Goal: Check status: Check status

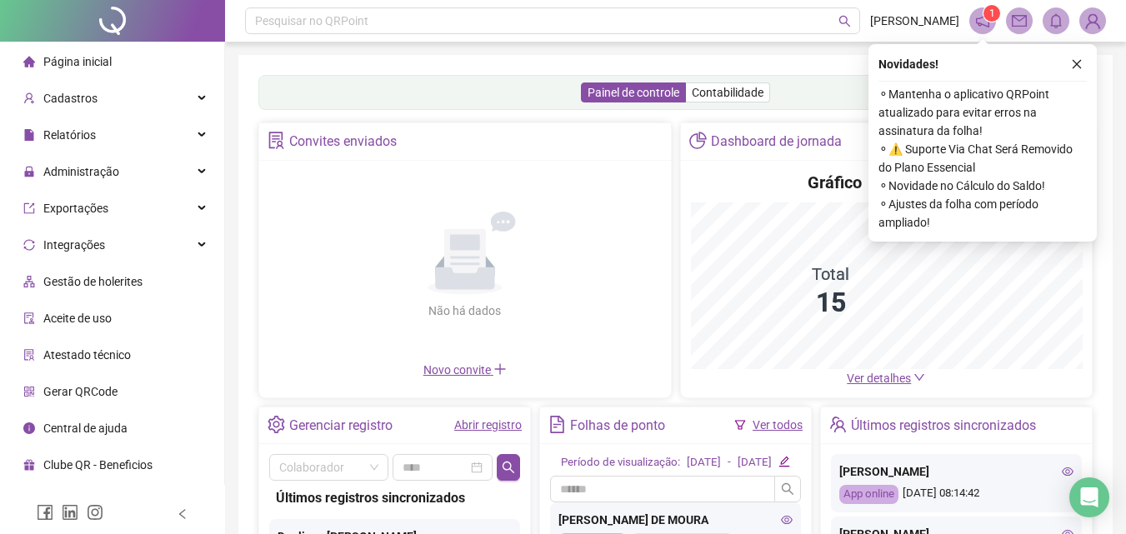
click at [968, 20] on header "Pesquisar no QRPoint [PERSON_NAME] 1" at bounding box center [675, 21] width 901 height 42
click at [984, 19] on icon "notification" at bounding box center [982, 20] width 15 height 15
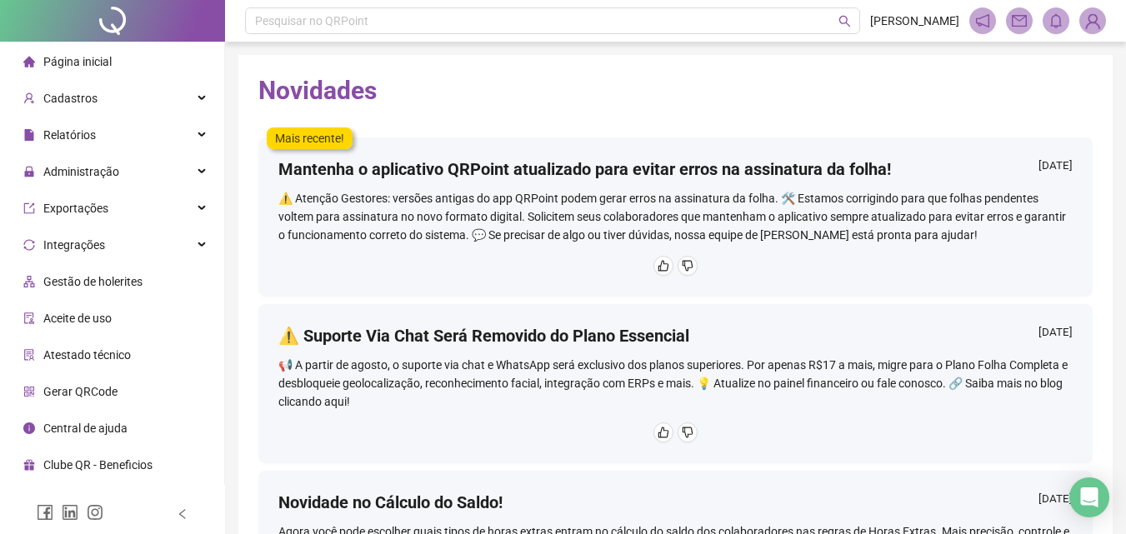
click at [114, 61] on li "Página inicial" at bounding box center [112, 61] width 218 height 33
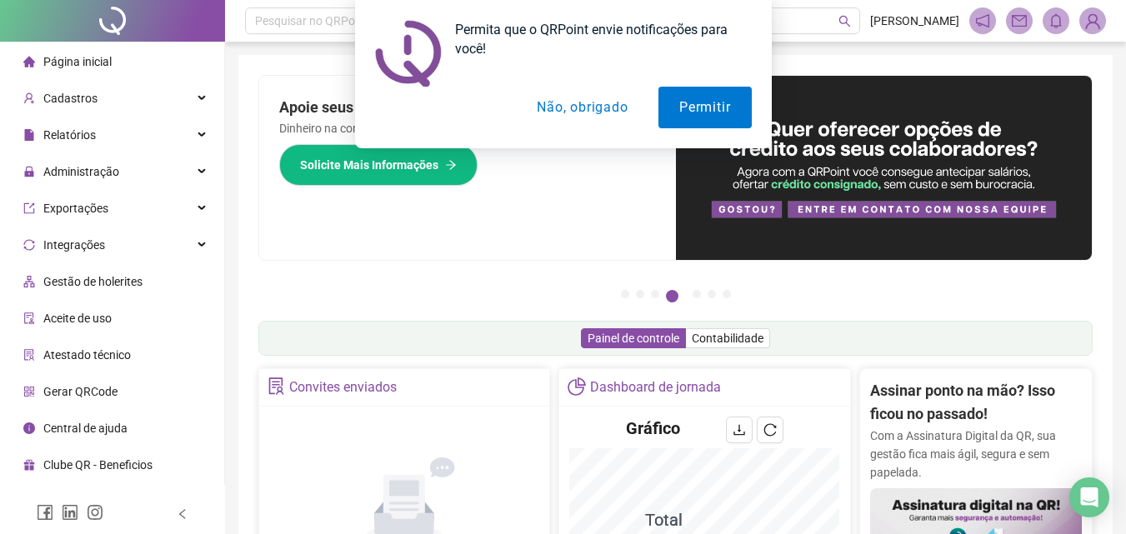
click at [585, 107] on button "Não, obrigado" at bounding box center [582, 108] width 133 height 42
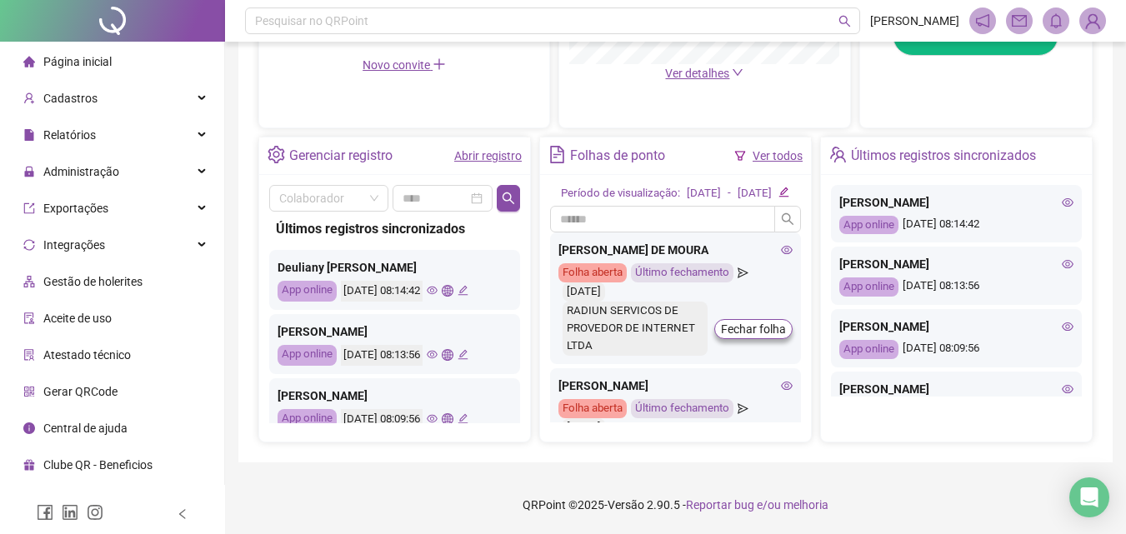
scroll to position [401, 0]
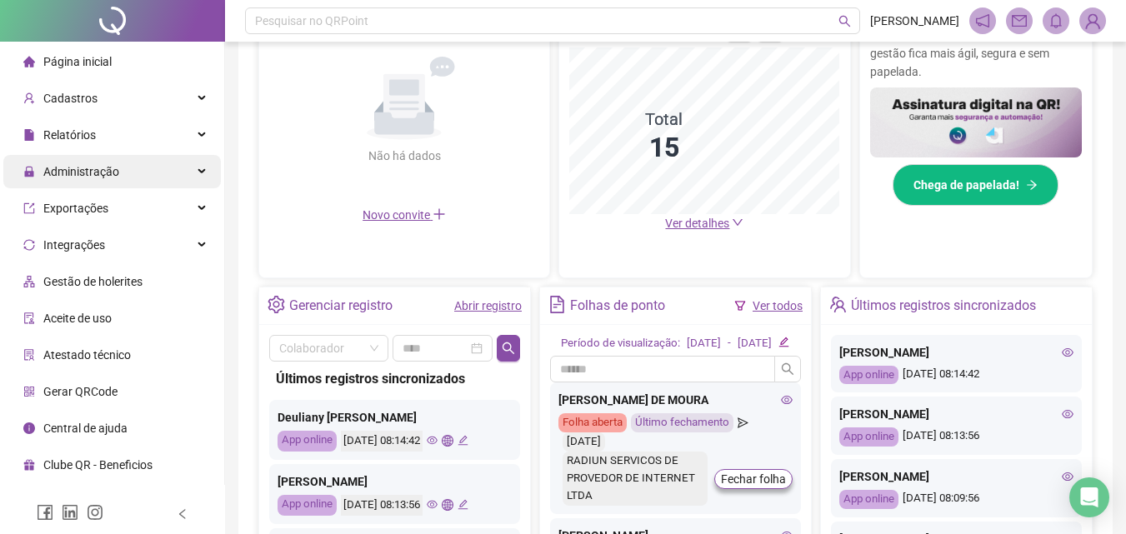
click at [42, 168] on span "Administração" at bounding box center [71, 171] width 96 height 13
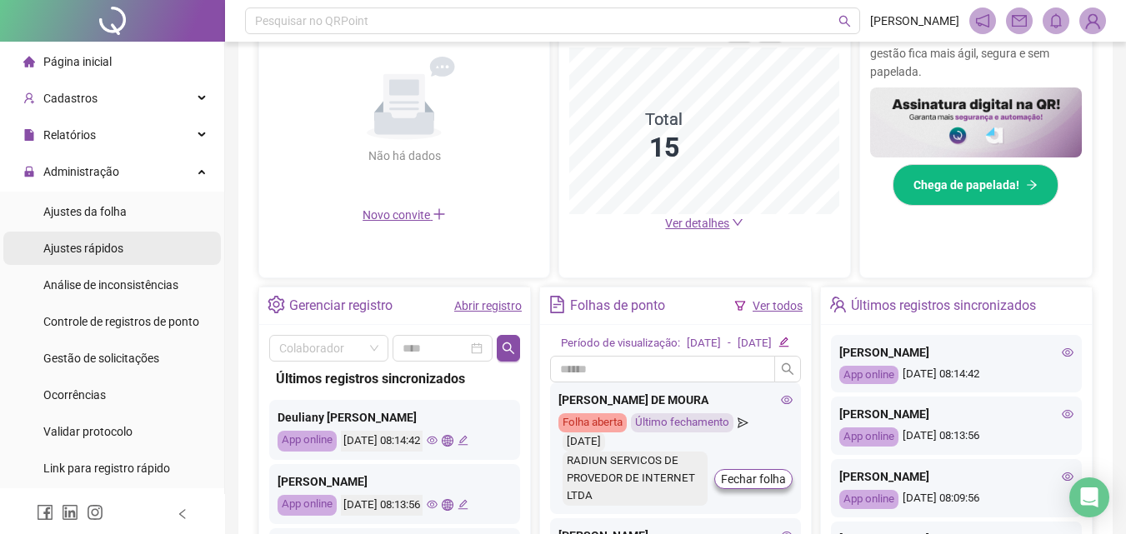
click at [106, 242] on span "Ajustes rápidos" at bounding box center [83, 248] width 80 height 13
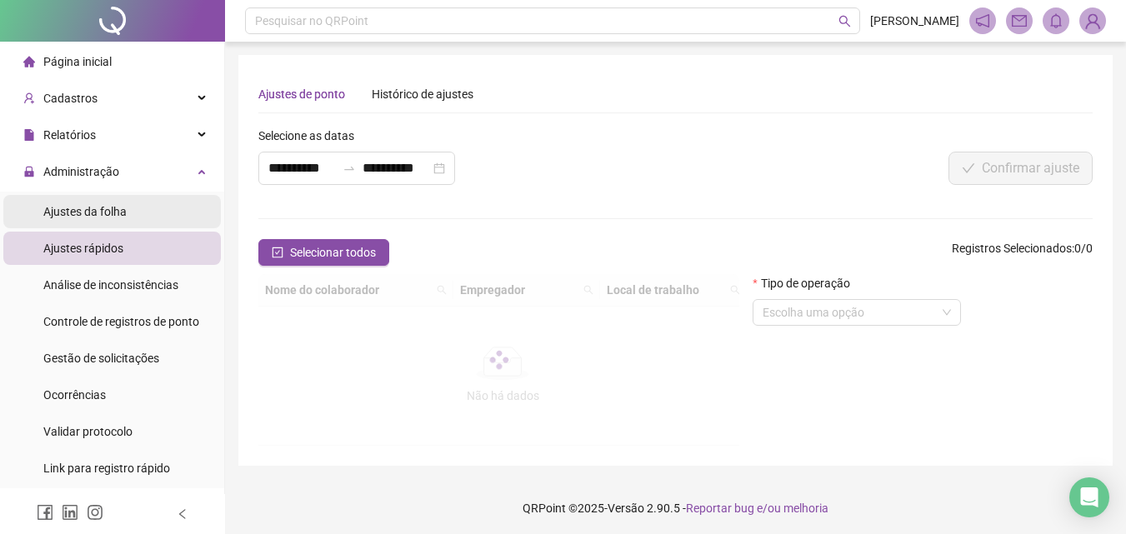
click at [109, 208] on span "Ajustes da folha" at bounding box center [84, 211] width 83 height 13
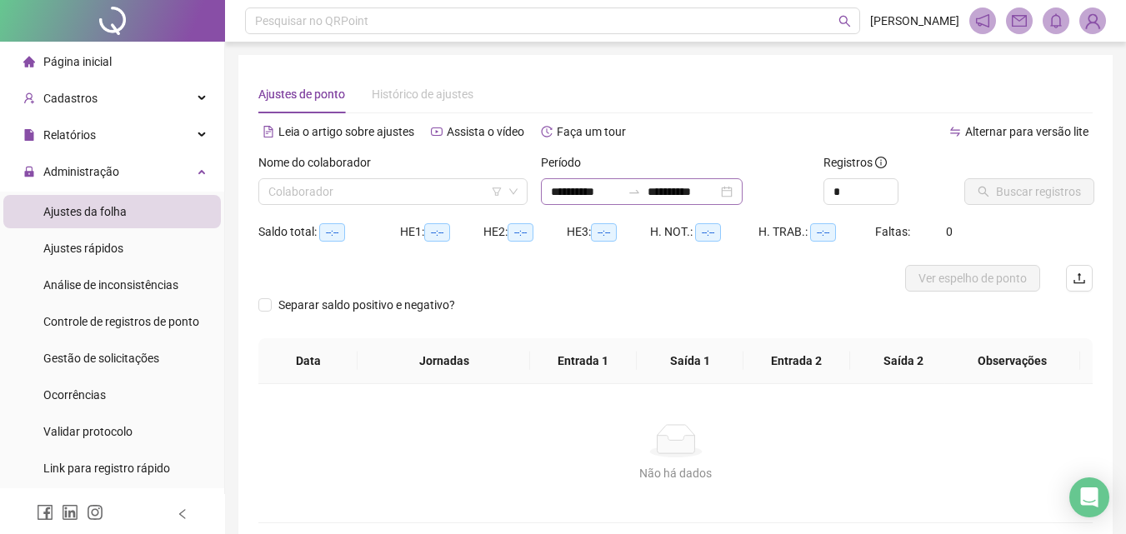
click at [729, 202] on div "**********" at bounding box center [642, 191] width 202 height 27
click at [718, 188] on input "**********" at bounding box center [683, 192] width 70 height 18
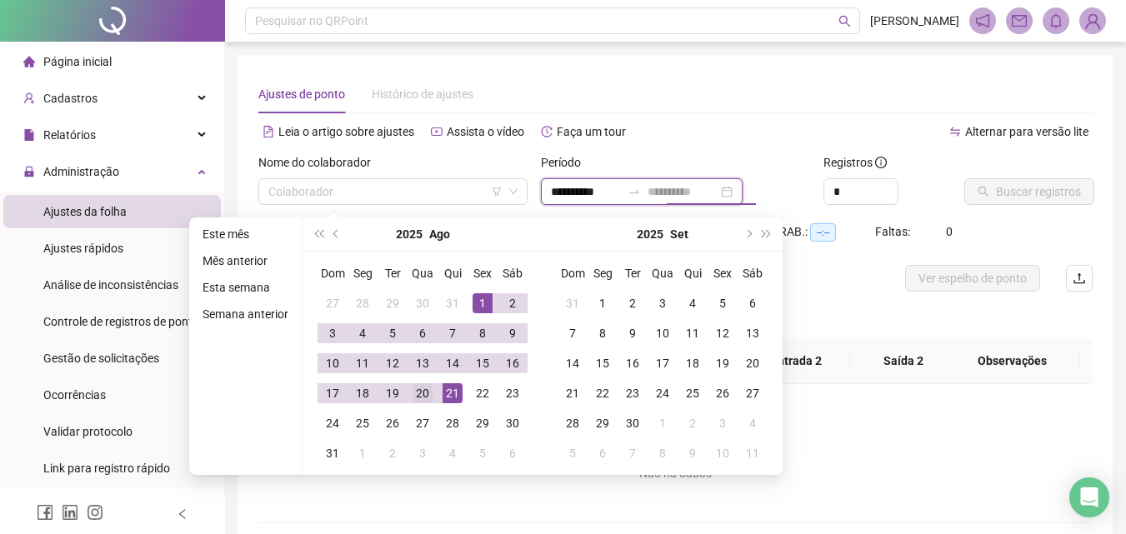
type input "**********"
click at [423, 384] on div "20" at bounding box center [423, 393] width 20 height 20
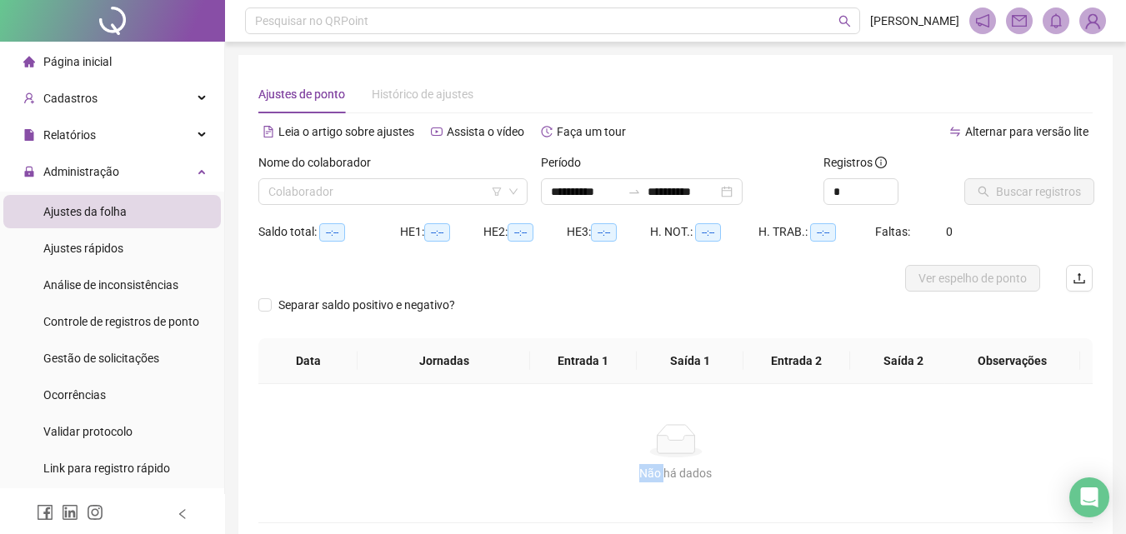
click at [423, 384] on div "Não há dados Não há dados" at bounding box center [675, 453] width 834 height 138
click at [604, 196] on input "**********" at bounding box center [586, 192] width 70 height 18
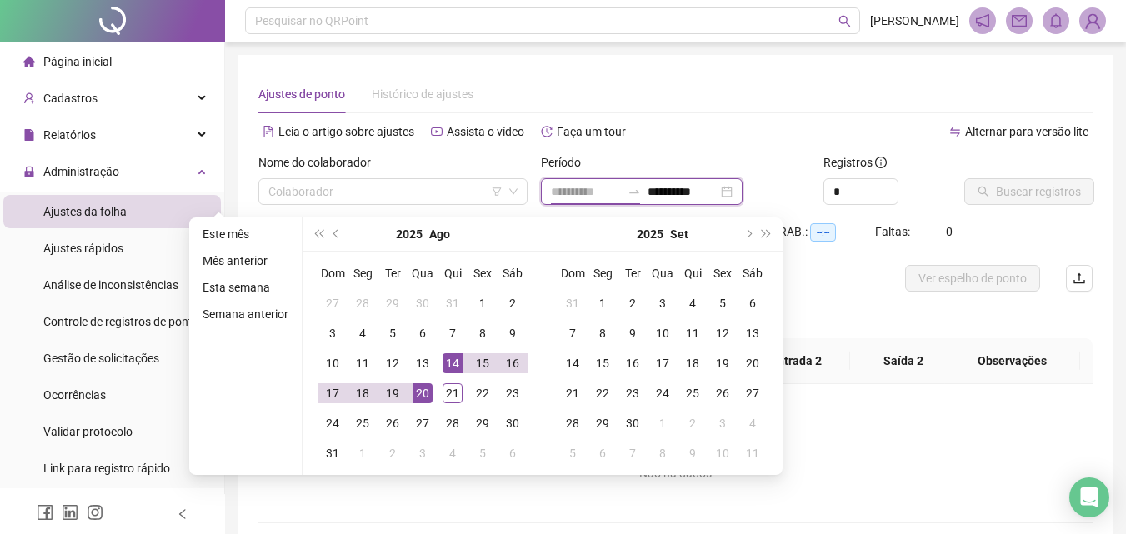
type input "**********"
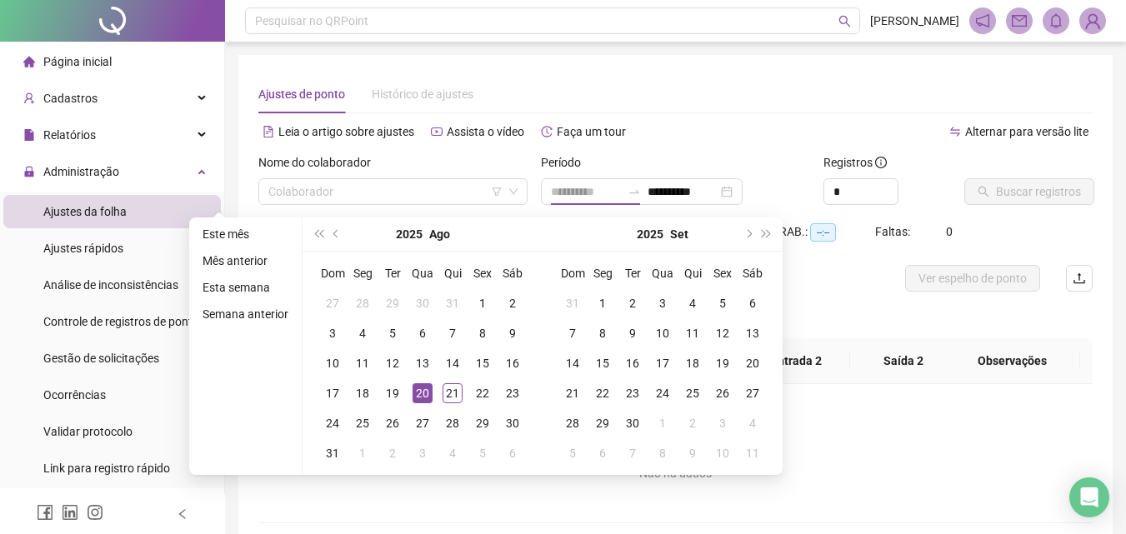
click at [421, 390] on div "20" at bounding box center [423, 393] width 20 height 20
click at [419, 388] on div "20" at bounding box center [423, 393] width 20 height 20
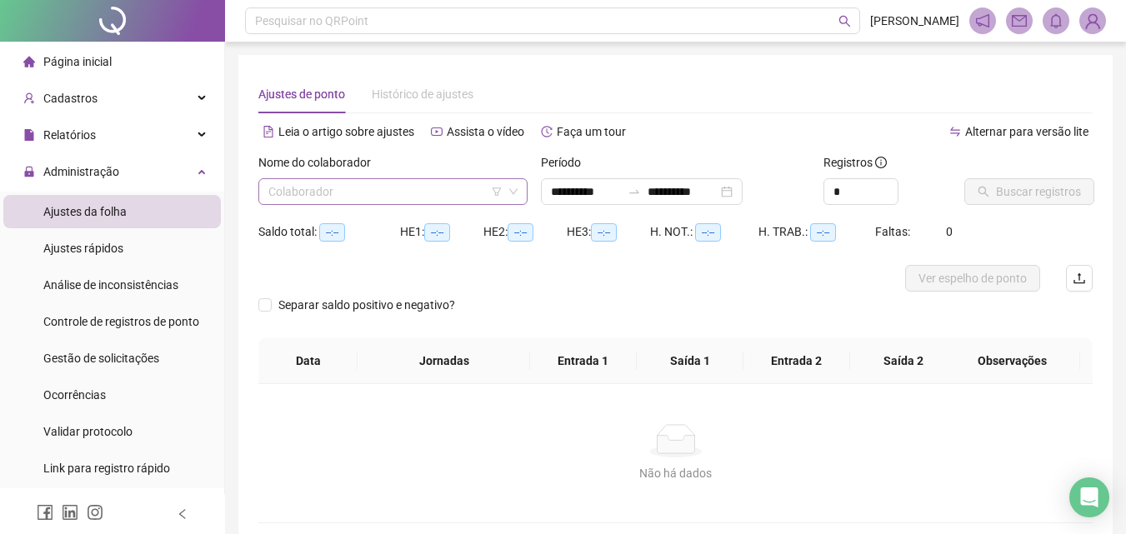
click at [380, 190] on input "search" at bounding box center [385, 191] width 234 height 25
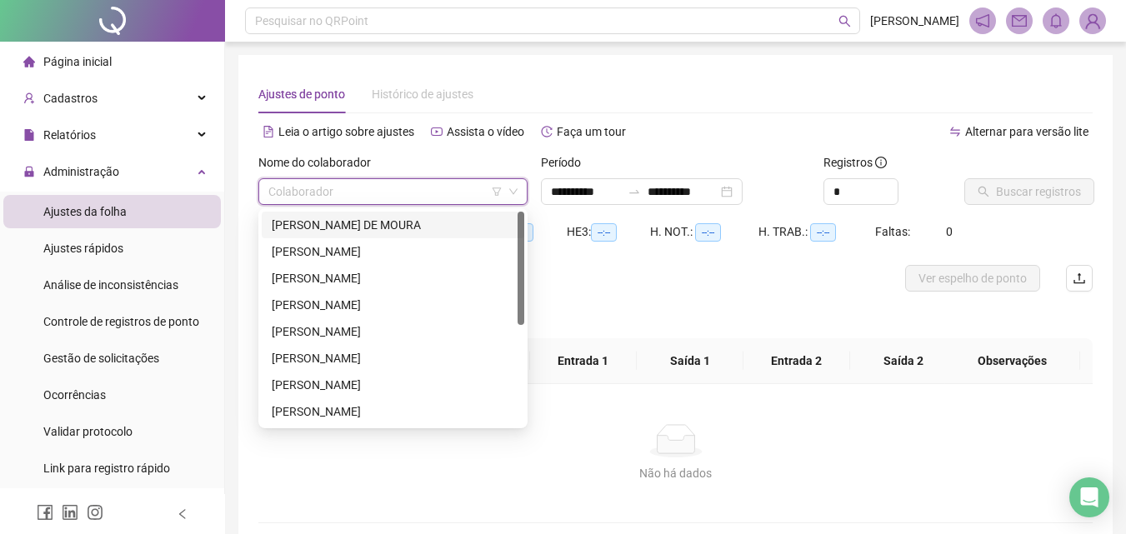
click at [355, 223] on div "[PERSON_NAME] DE MOURA" at bounding box center [393, 225] width 243 height 18
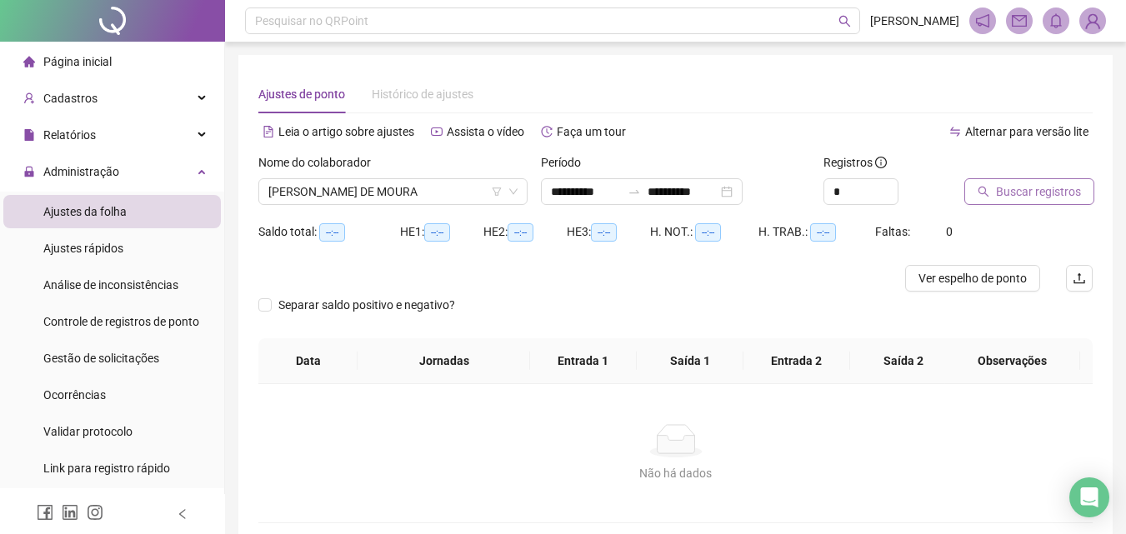
click at [1014, 193] on span "Buscar registros" at bounding box center [1038, 192] width 85 height 18
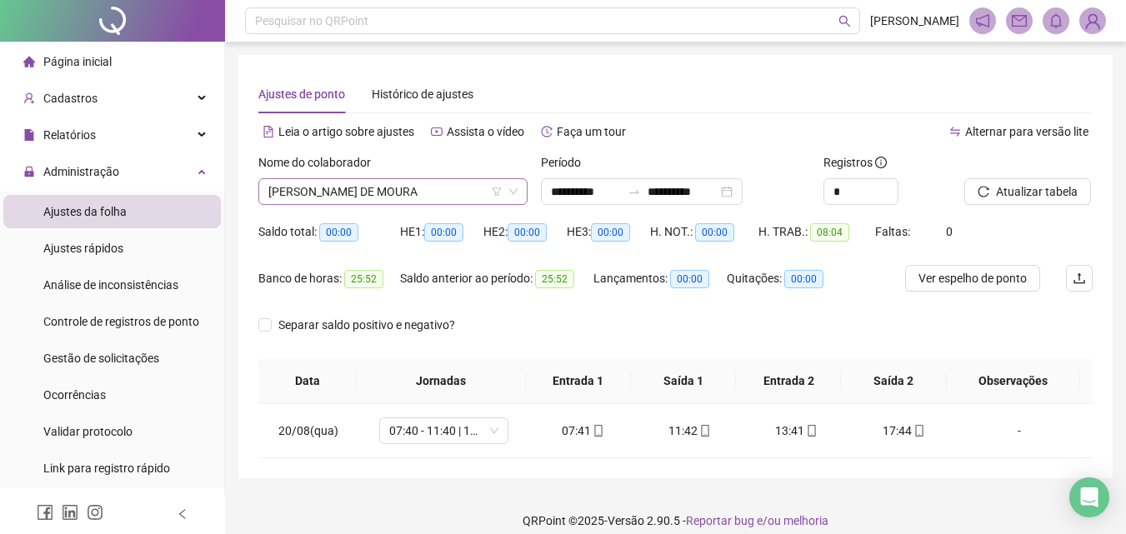
click at [368, 186] on span "[PERSON_NAME] DE MOURA" at bounding box center [392, 191] width 249 height 25
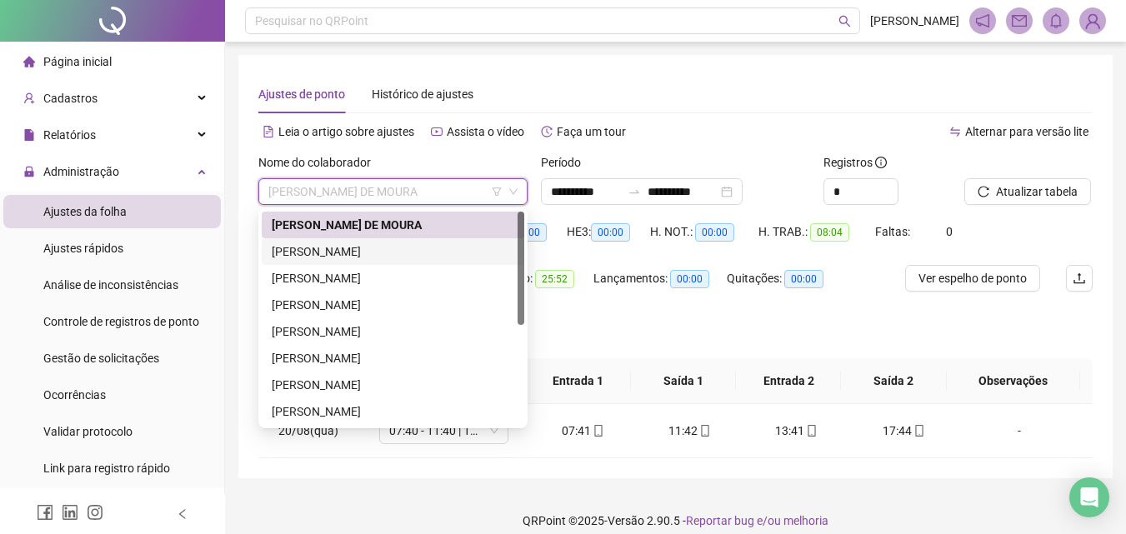
click at [305, 256] on div "[PERSON_NAME]" at bounding box center [393, 252] width 243 height 18
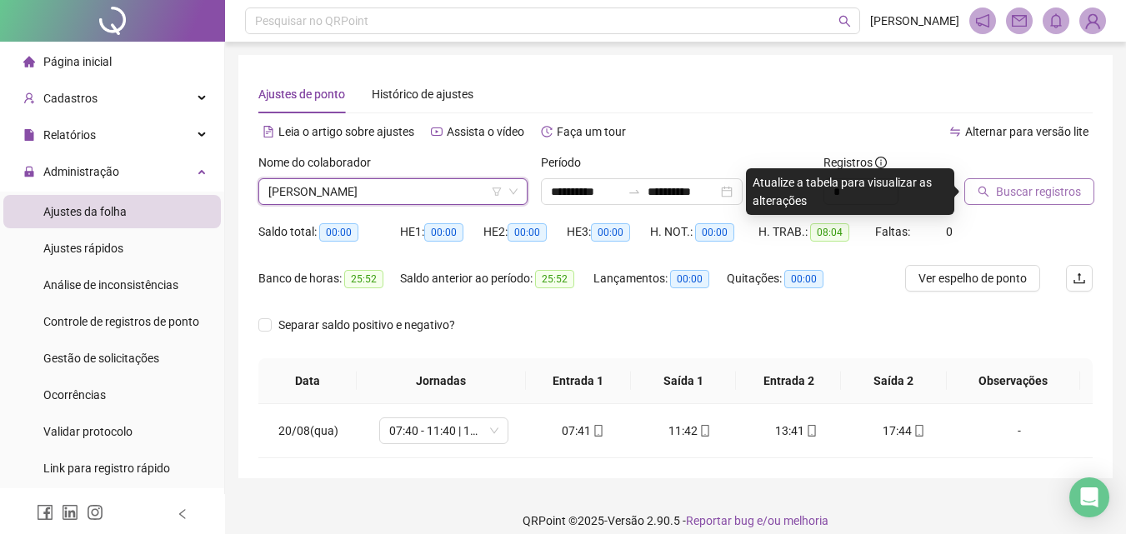
click at [1046, 180] on button "Buscar registros" at bounding box center [1029, 191] width 130 height 27
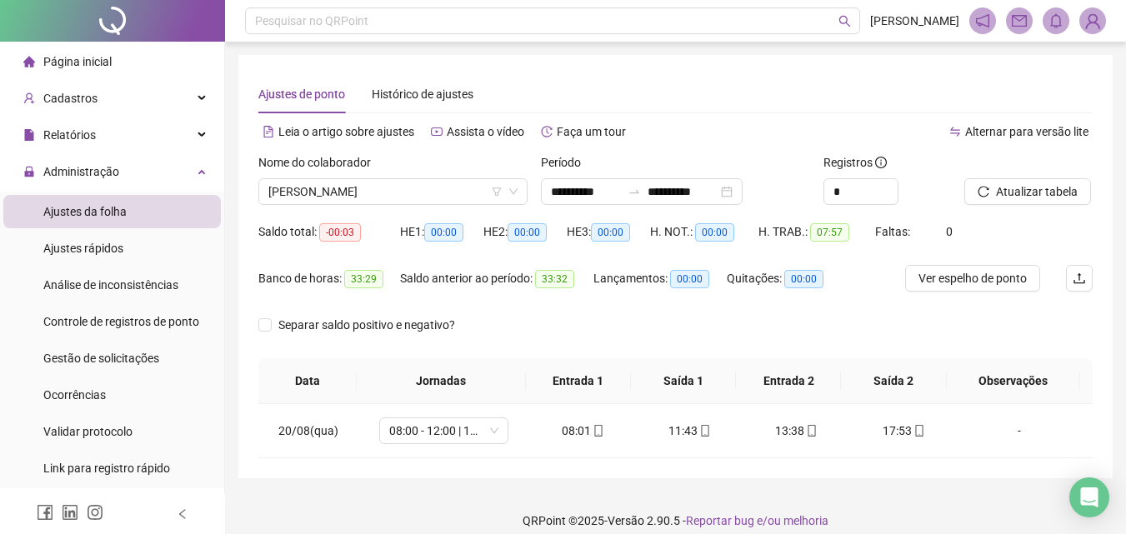
click at [348, 175] on div "Nome do colaborador" at bounding box center [392, 165] width 269 height 25
click at [348, 194] on span "[PERSON_NAME]" at bounding box center [392, 191] width 249 height 25
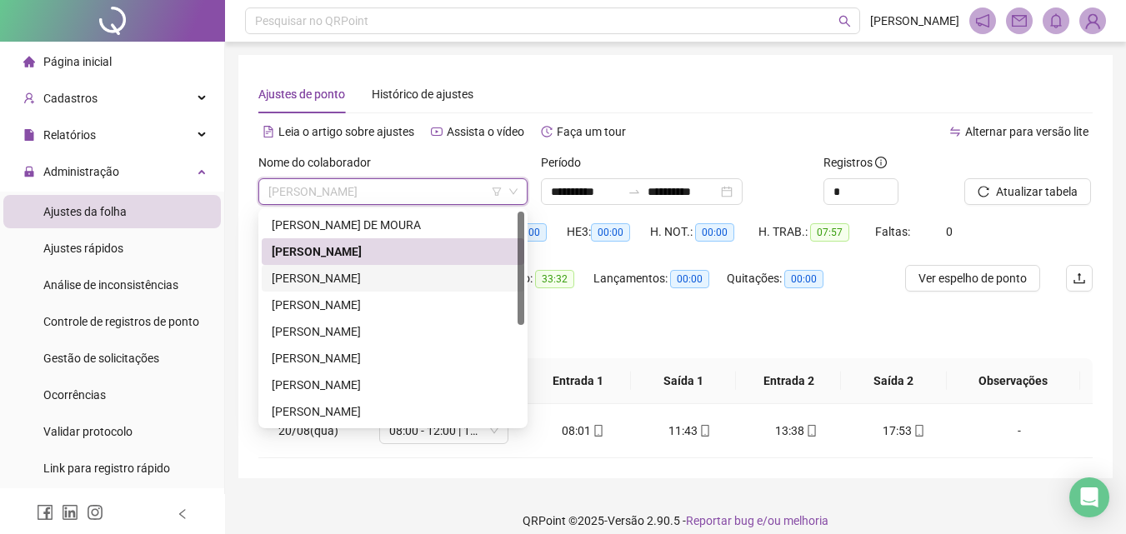
click at [352, 278] on div "[PERSON_NAME]" at bounding box center [393, 278] width 243 height 18
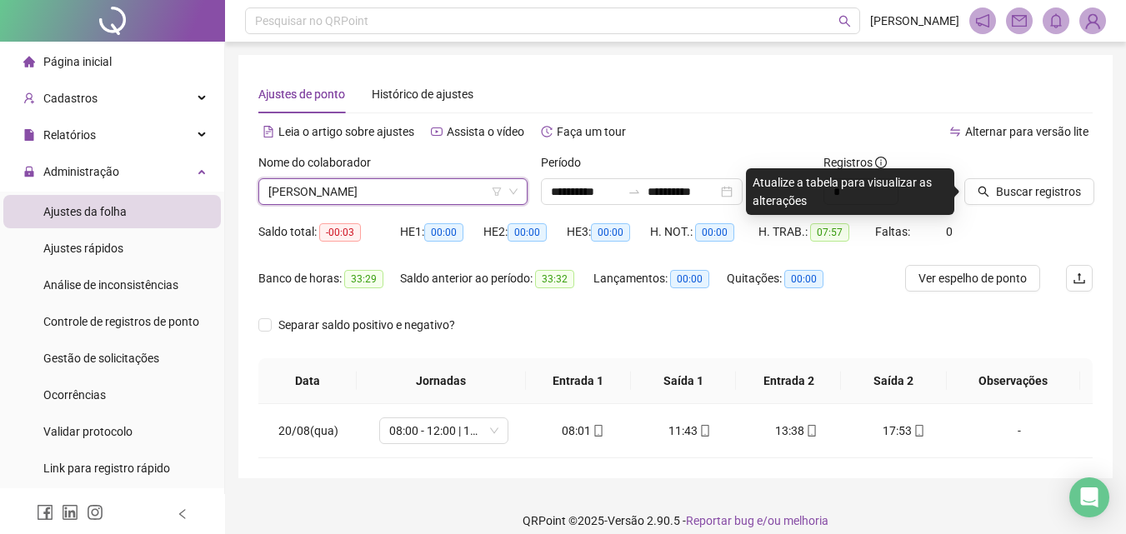
click at [959, 197] on div "Buscar registros" at bounding box center [1029, 185] width 142 height 65
click at [989, 193] on icon "search" at bounding box center [984, 192] width 12 height 12
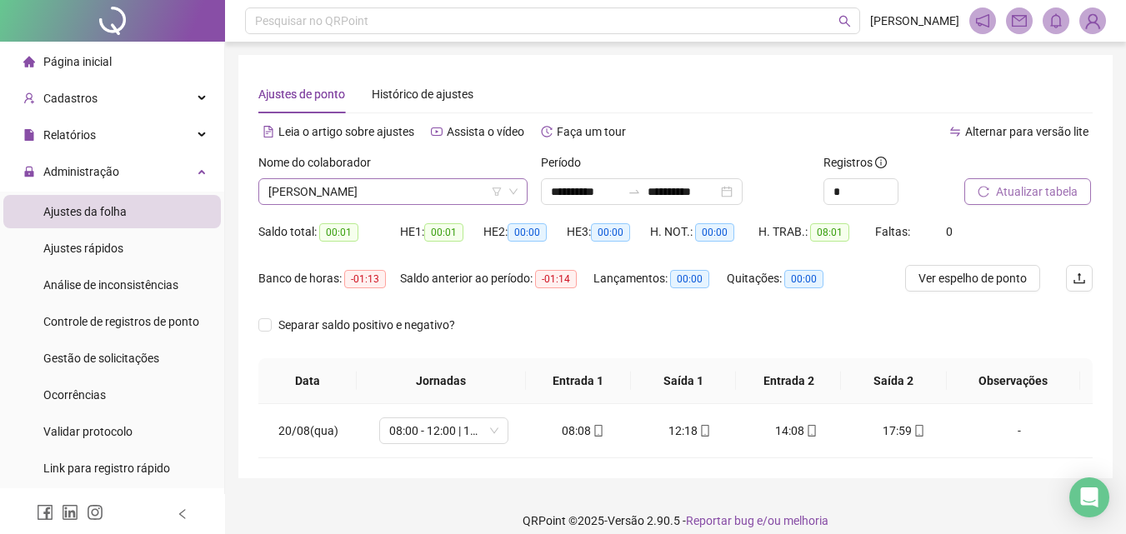
click at [335, 193] on span "[PERSON_NAME]" at bounding box center [392, 191] width 249 height 25
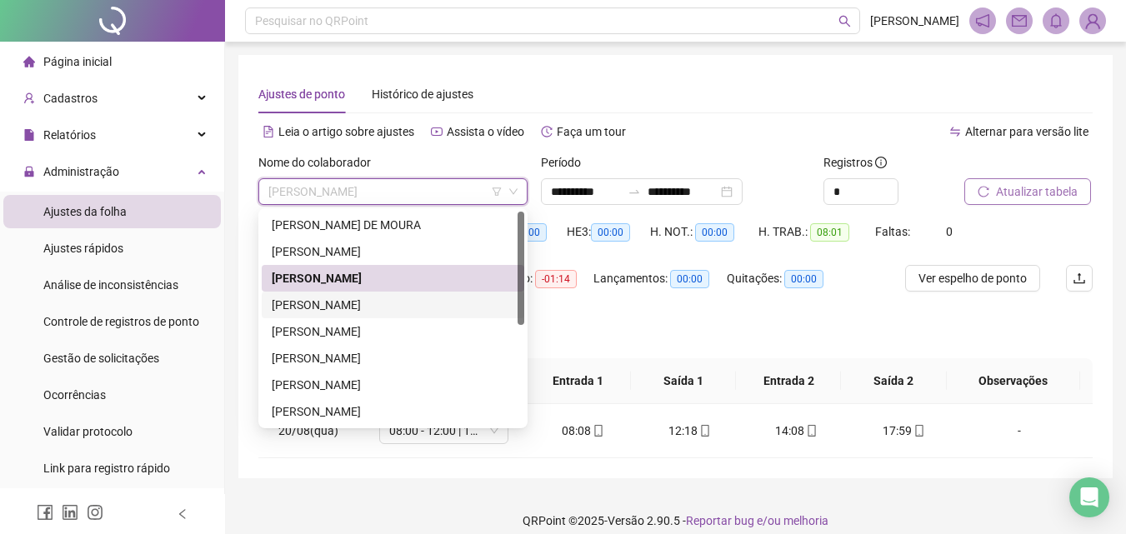
click at [353, 307] on div "[PERSON_NAME]" at bounding box center [393, 305] width 243 height 18
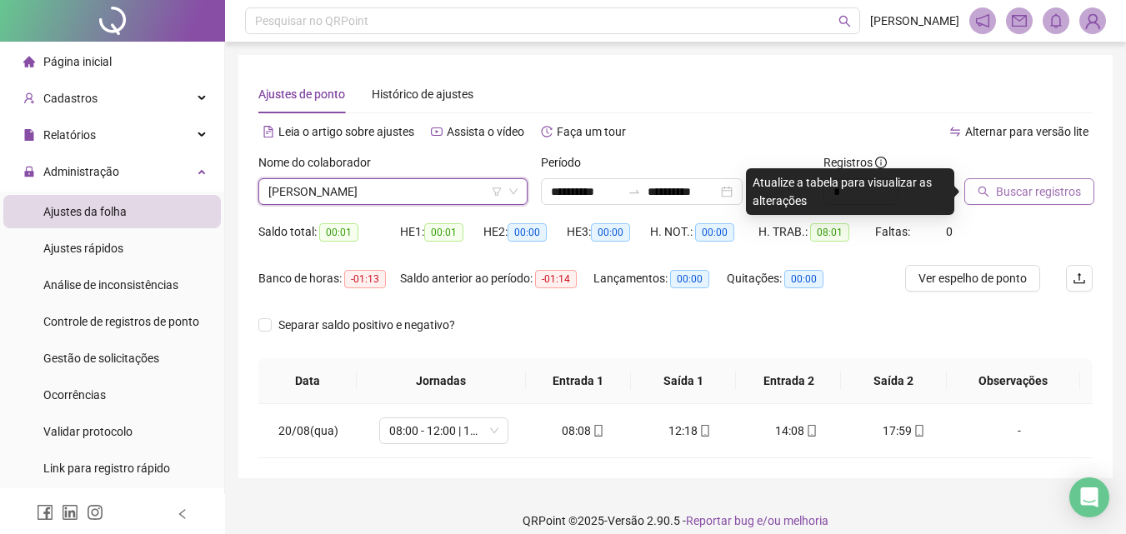
click at [1014, 195] on span "Buscar registros" at bounding box center [1038, 192] width 85 height 18
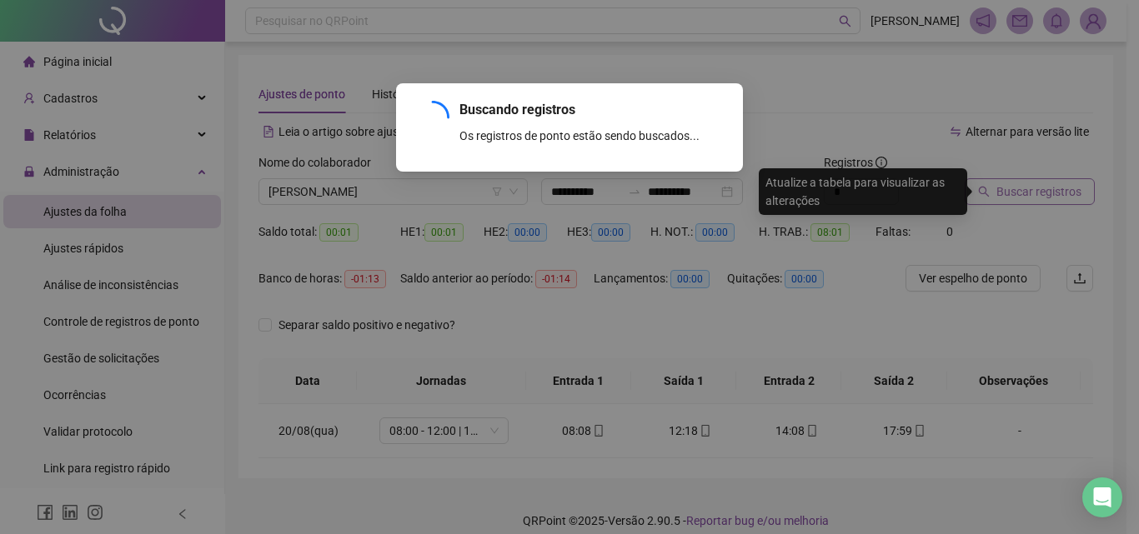
click at [1014, 195] on div "Buscando registros Os registros de ponto estão sendo buscados... OK" at bounding box center [569, 267] width 1139 height 534
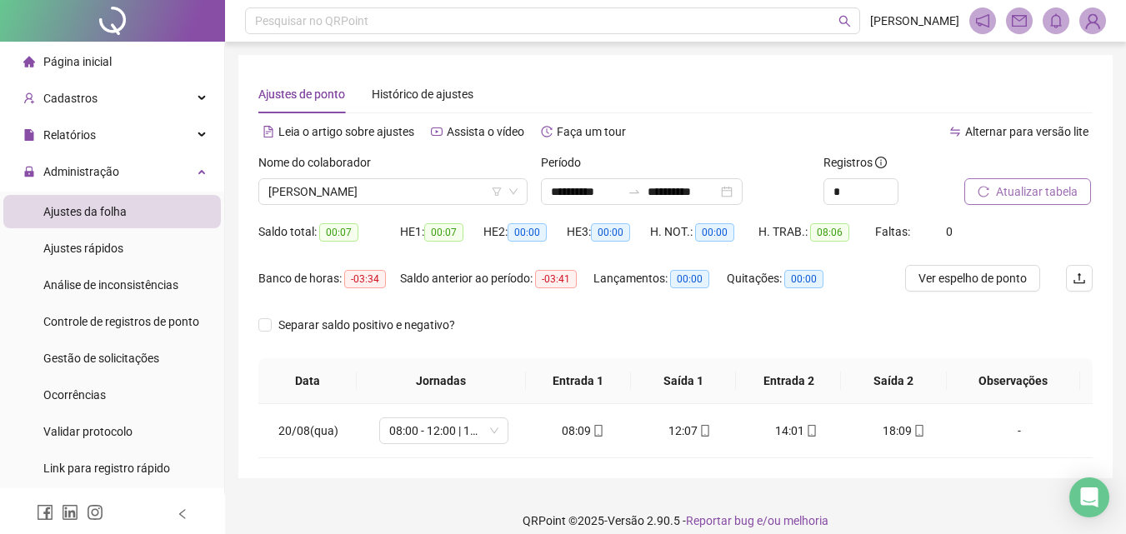
click at [380, 163] on label "Nome do colaborador" at bounding box center [319, 162] width 123 height 18
click at [394, 189] on span "[PERSON_NAME]" at bounding box center [392, 191] width 249 height 25
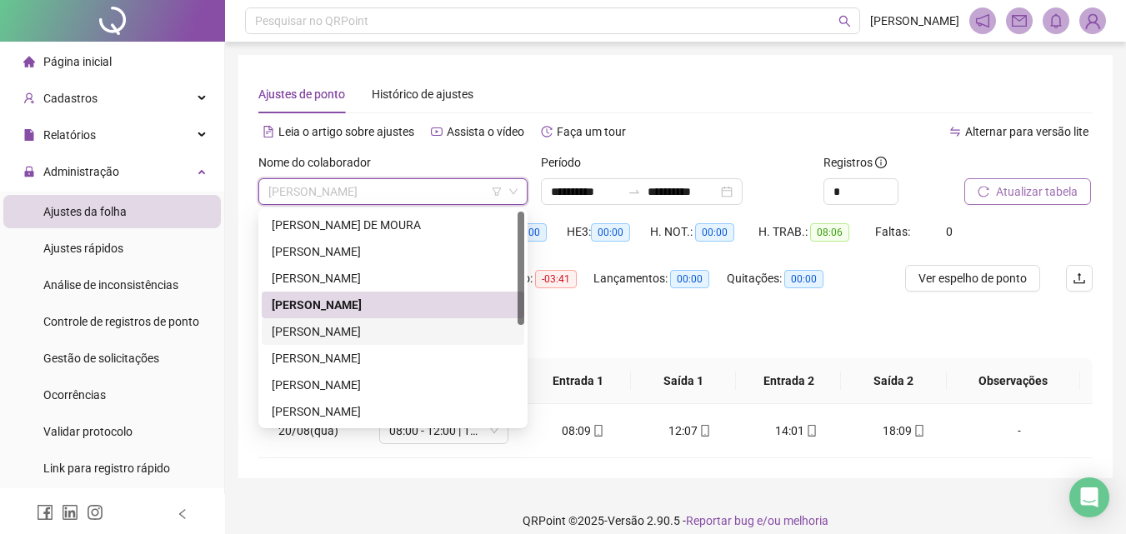
click at [380, 334] on div "[PERSON_NAME]" at bounding box center [393, 332] width 243 height 18
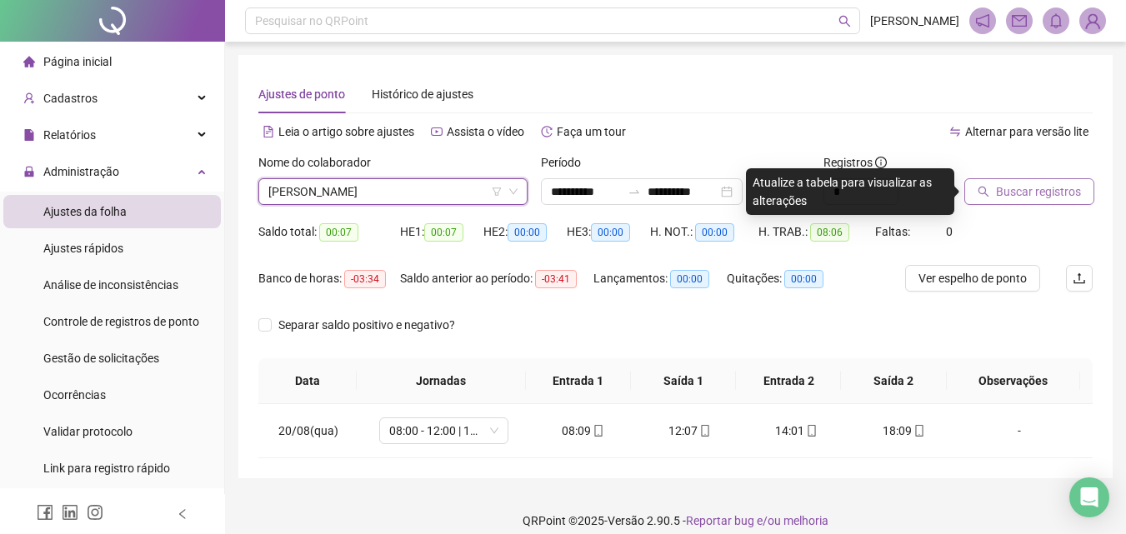
click at [1004, 192] on span "Buscar registros" at bounding box center [1038, 192] width 85 height 18
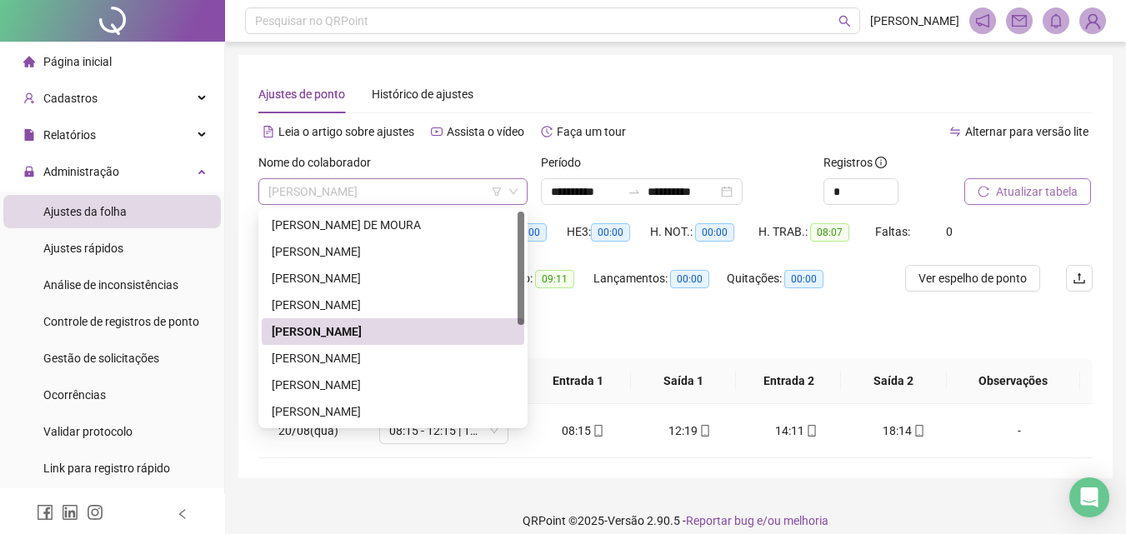
click at [333, 187] on span "[PERSON_NAME]" at bounding box center [392, 191] width 249 height 25
click at [321, 360] on div "[PERSON_NAME]" at bounding box center [393, 358] width 243 height 18
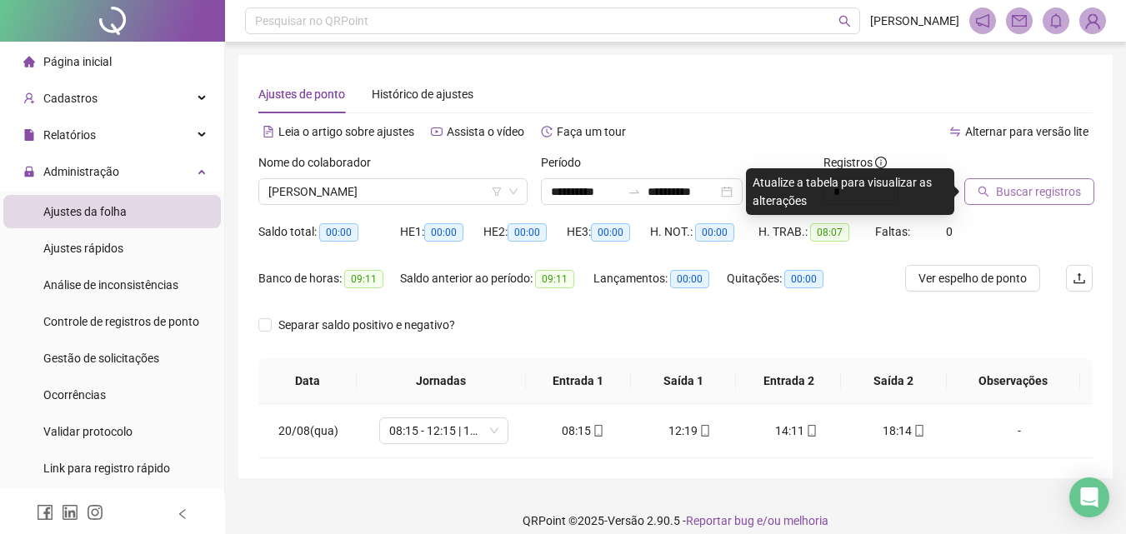
click at [1008, 190] on span "Buscar registros" at bounding box center [1038, 192] width 85 height 18
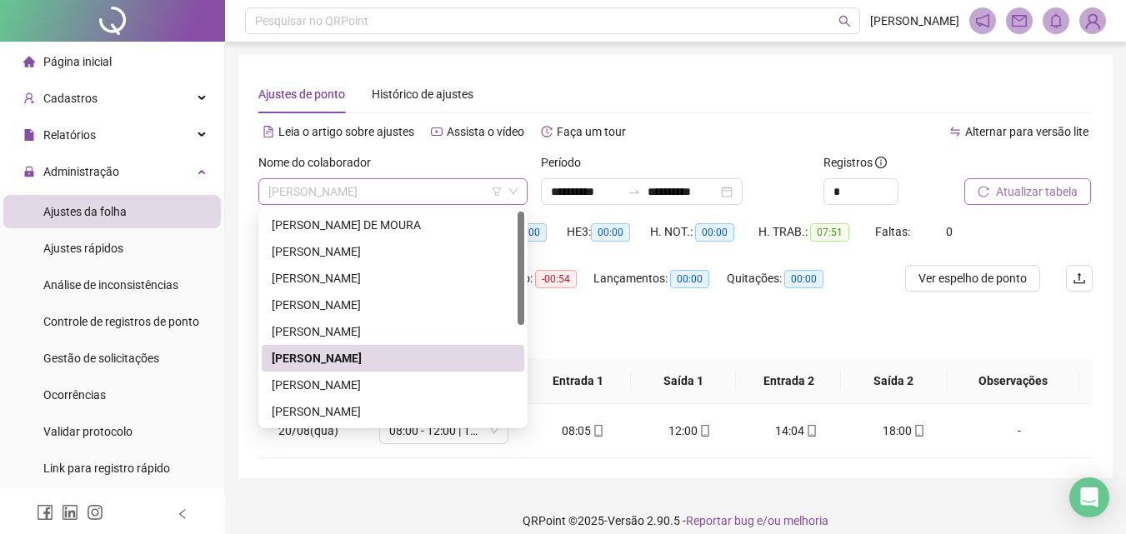
click at [381, 191] on span "[PERSON_NAME]" at bounding box center [392, 191] width 249 height 25
click at [372, 388] on div "[PERSON_NAME]" at bounding box center [393, 385] width 243 height 18
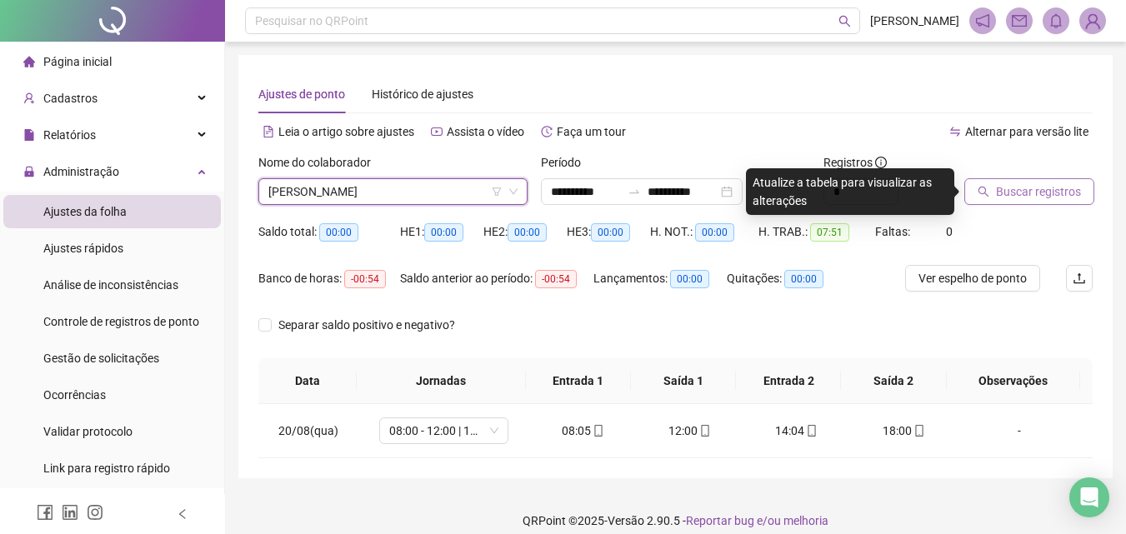
click at [1039, 185] on span "Buscar registros" at bounding box center [1038, 192] width 85 height 18
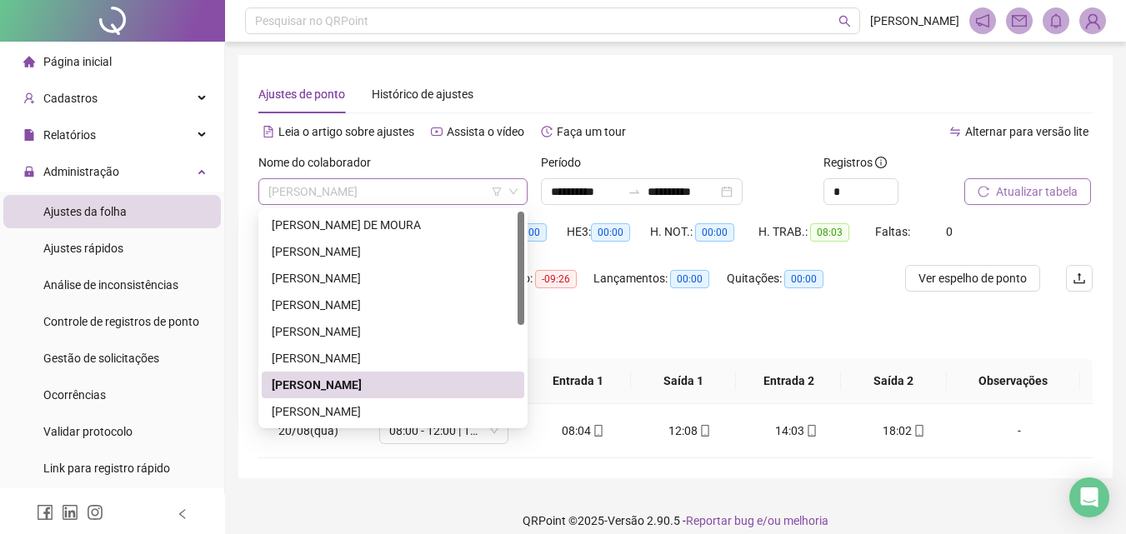
click at [373, 188] on span "[PERSON_NAME]" at bounding box center [392, 191] width 249 height 25
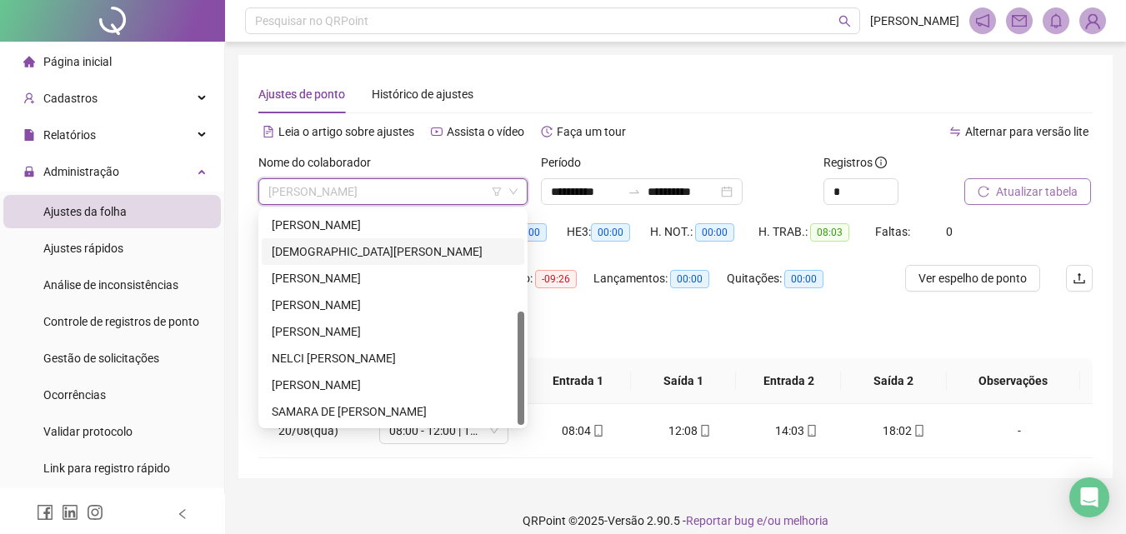
scroll to position [103, 0]
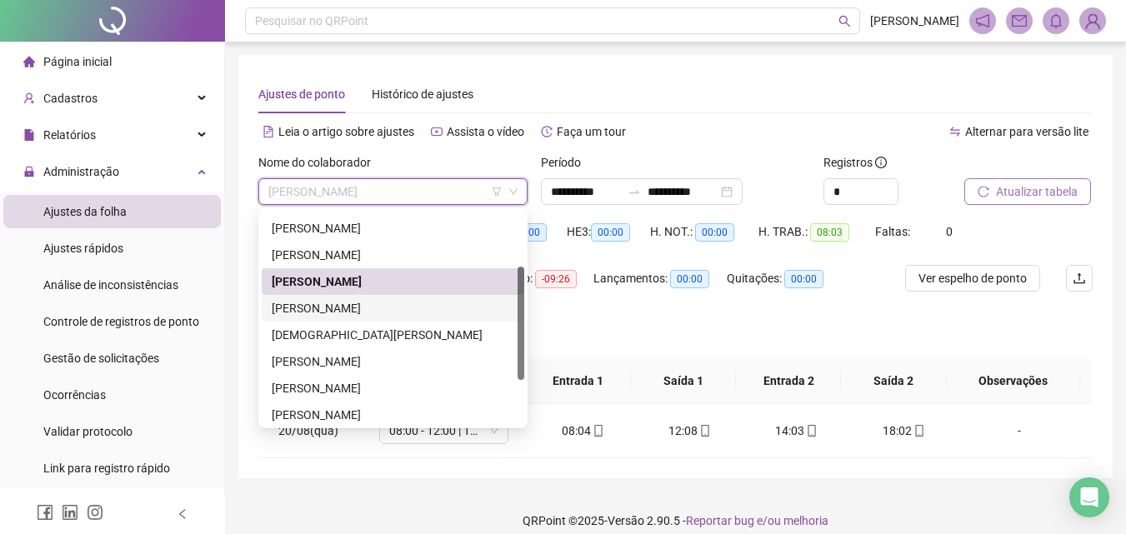
click at [357, 302] on div "[PERSON_NAME]" at bounding box center [393, 308] width 243 height 18
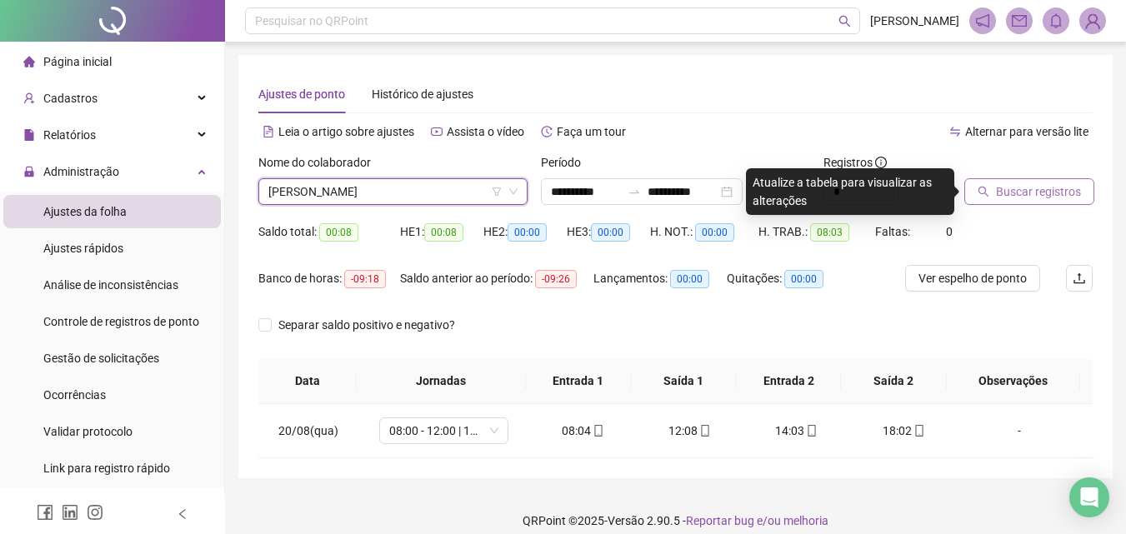
click at [1002, 174] on div at bounding box center [1007, 165] width 87 height 25
click at [1004, 184] on span "Buscar registros" at bounding box center [1038, 192] width 85 height 18
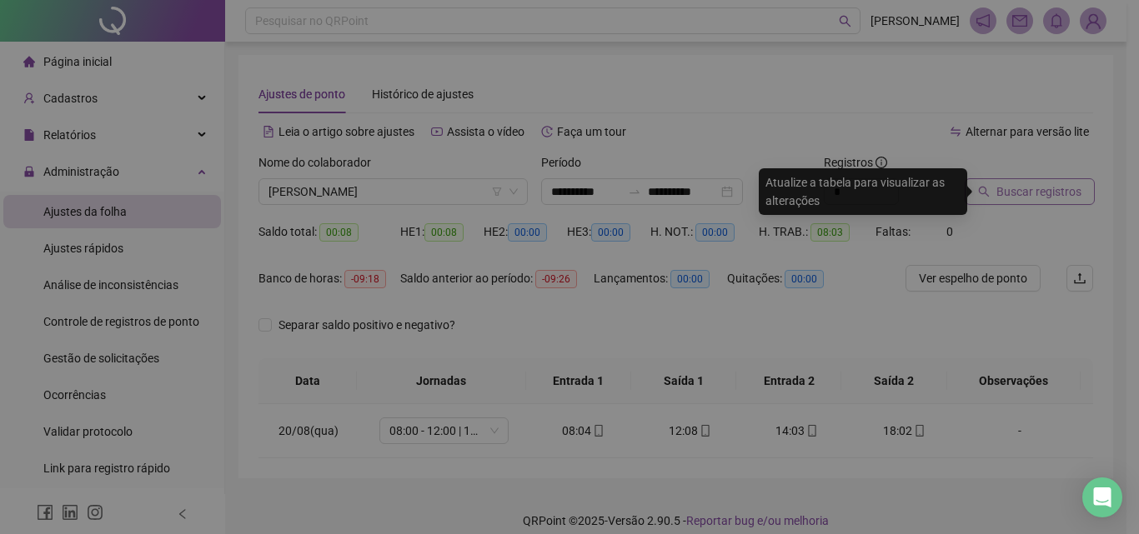
click at [1002, 187] on div "Buscando registros Os registros de ponto estão sendo buscados... OK" at bounding box center [569, 267] width 1139 height 534
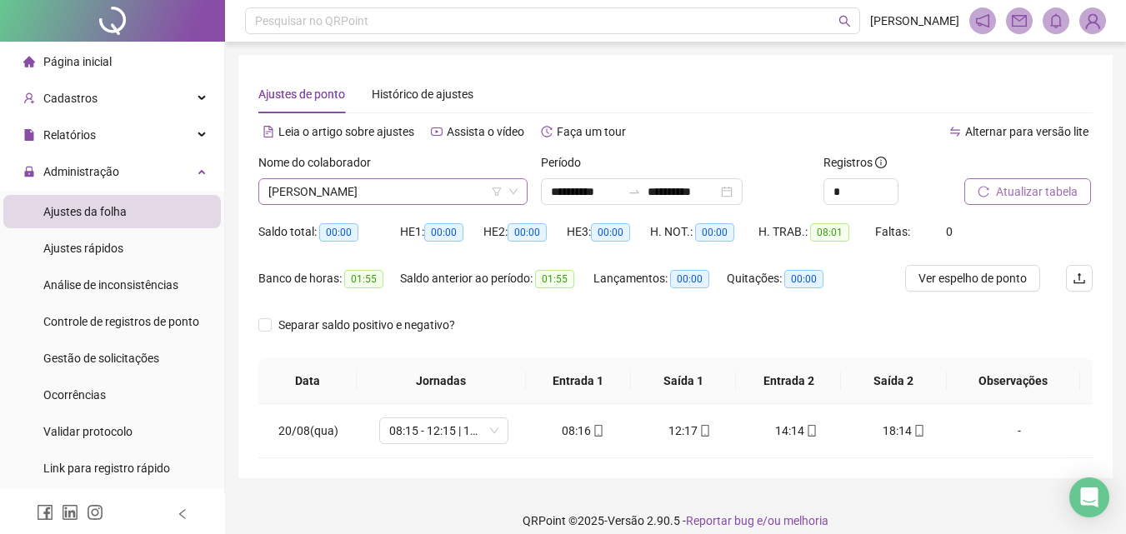
click at [358, 190] on span "[PERSON_NAME]" at bounding box center [392, 191] width 249 height 25
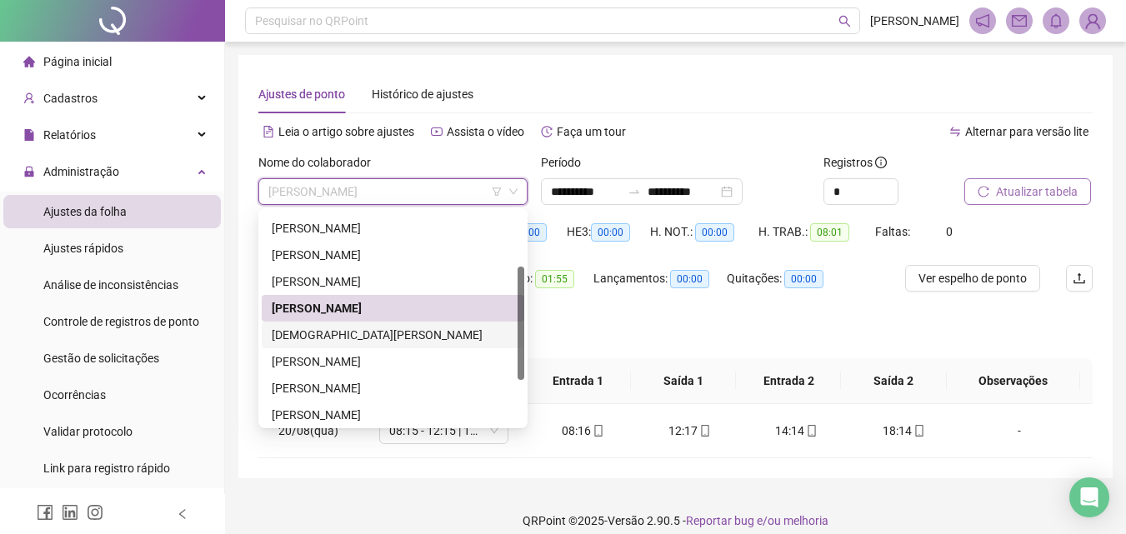
click at [346, 333] on div "[DEMOGRAPHIC_DATA][PERSON_NAME]" at bounding box center [393, 335] width 243 height 18
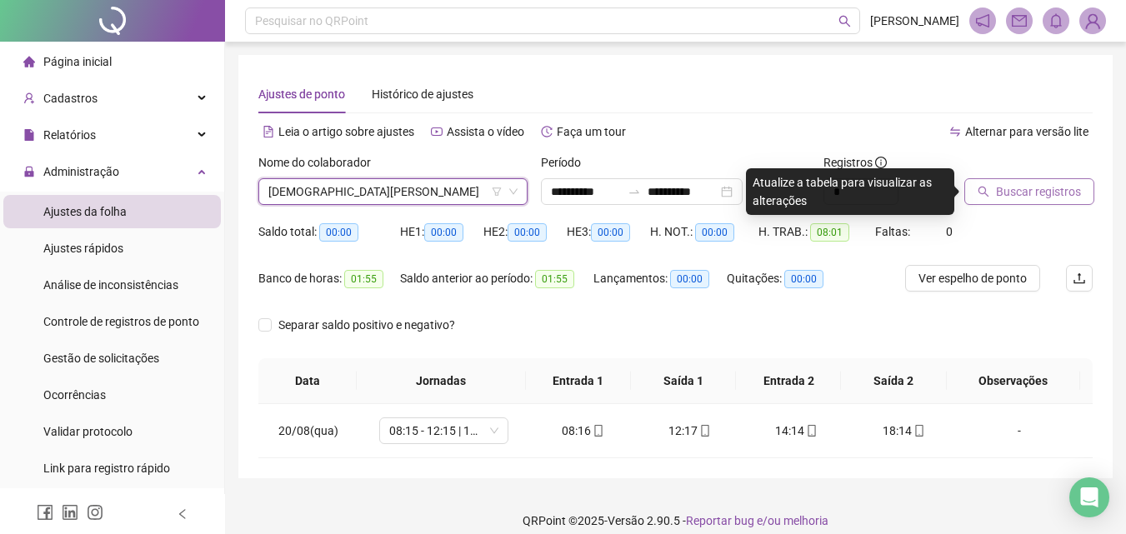
click at [1029, 196] on span "Buscar registros" at bounding box center [1038, 192] width 85 height 18
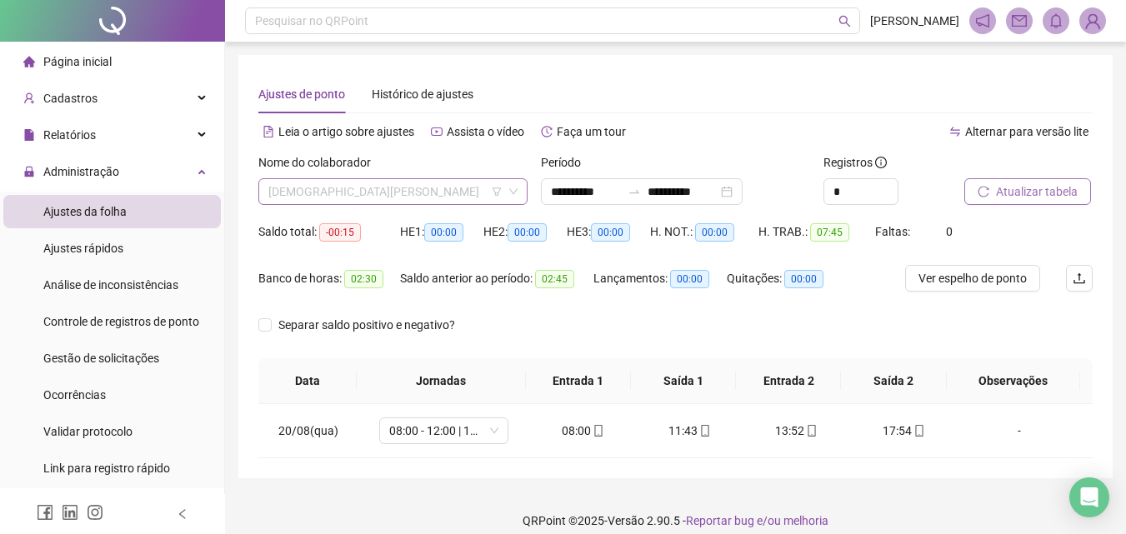
click at [386, 185] on span "[DEMOGRAPHIC_DATA][PERSON_NAME]" at bounding box center [392, 191] width 249 height 25
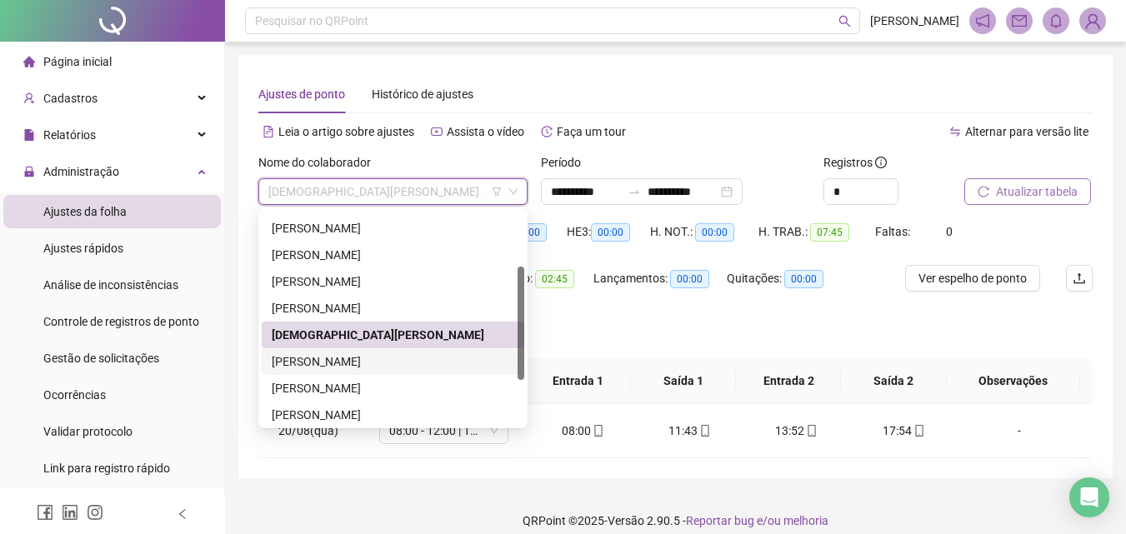
click at [368, 355] on div "[PERSON_NAME]" at bounding box center [393, 362] width 243 height 18
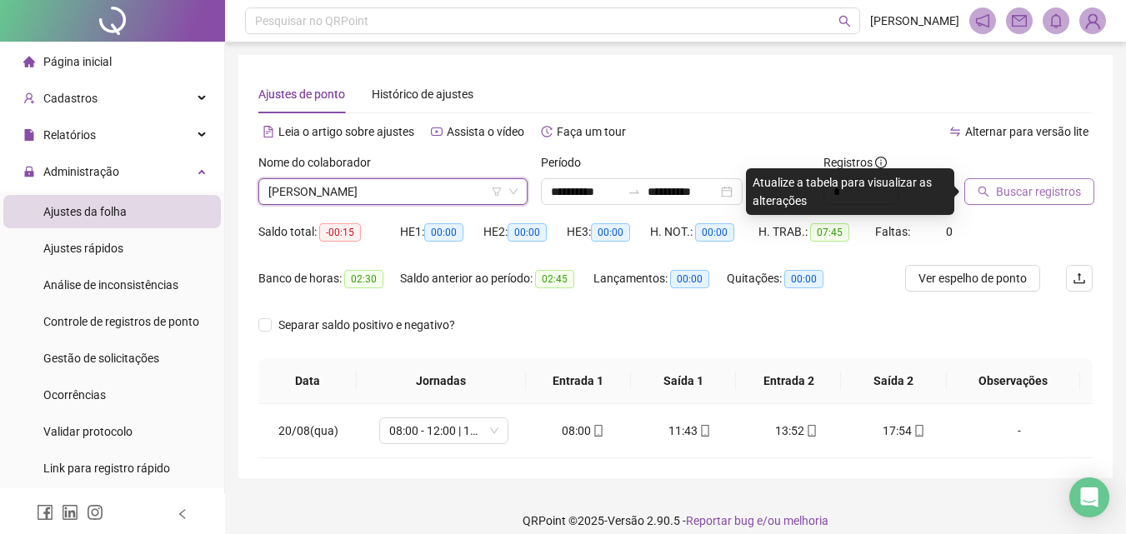
click at [1060, 196] on span "Buscar registros" at bounding box center [1038, 192] width 85 height 18
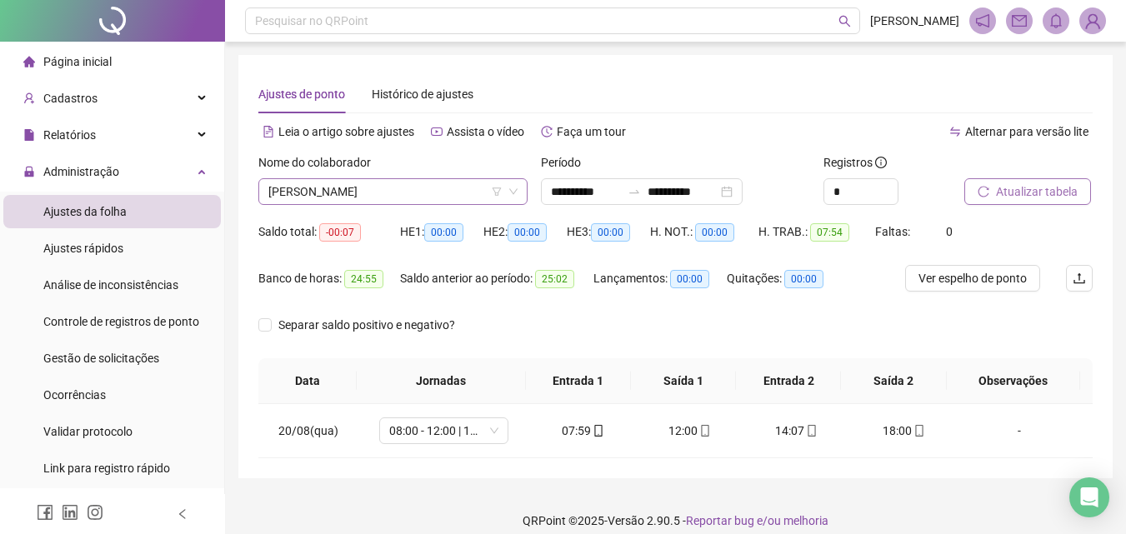
click at [377, 190] on span "[PERSON_NAME]" at bounding box center [392, 191] width 249 height 25
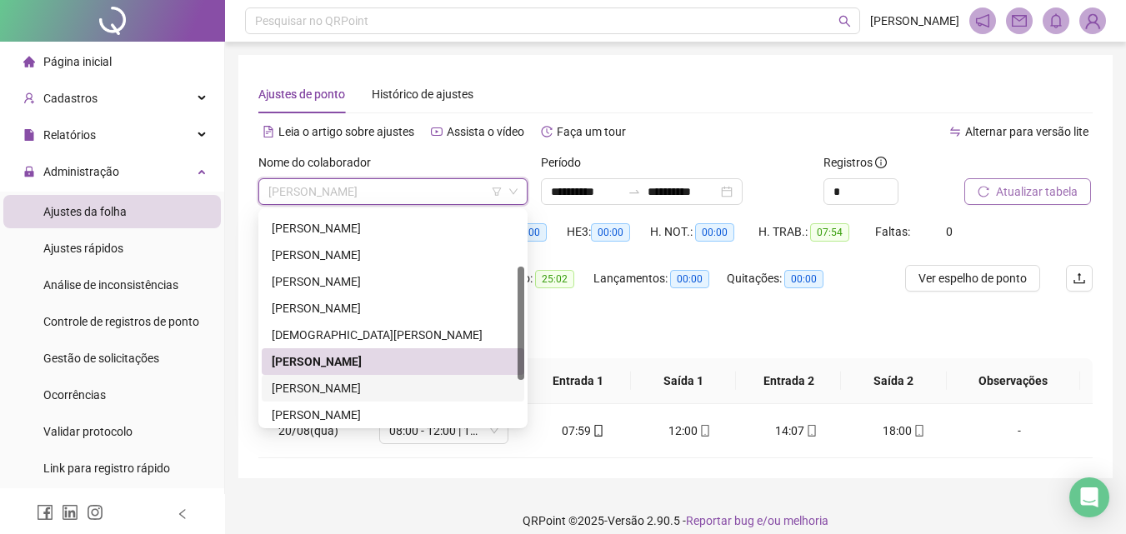
click at [334, 383] on div "[PERSON_NAME]" at bounding box center [393, 388] width 243 height 18
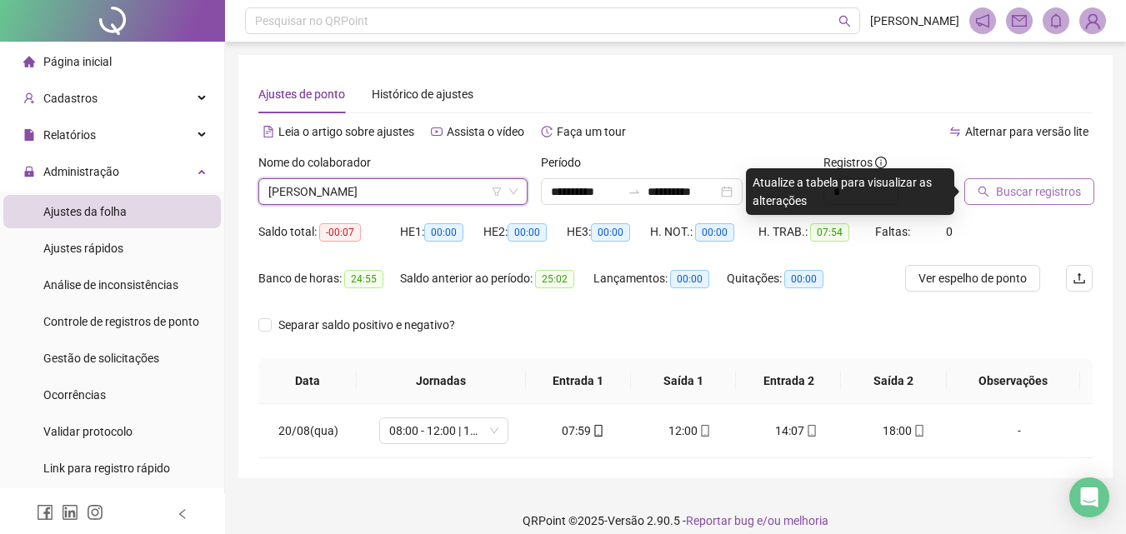
click at [1008, 198] on span "Buscar registros" at bounding box center [1038, 192] width 85 height 18
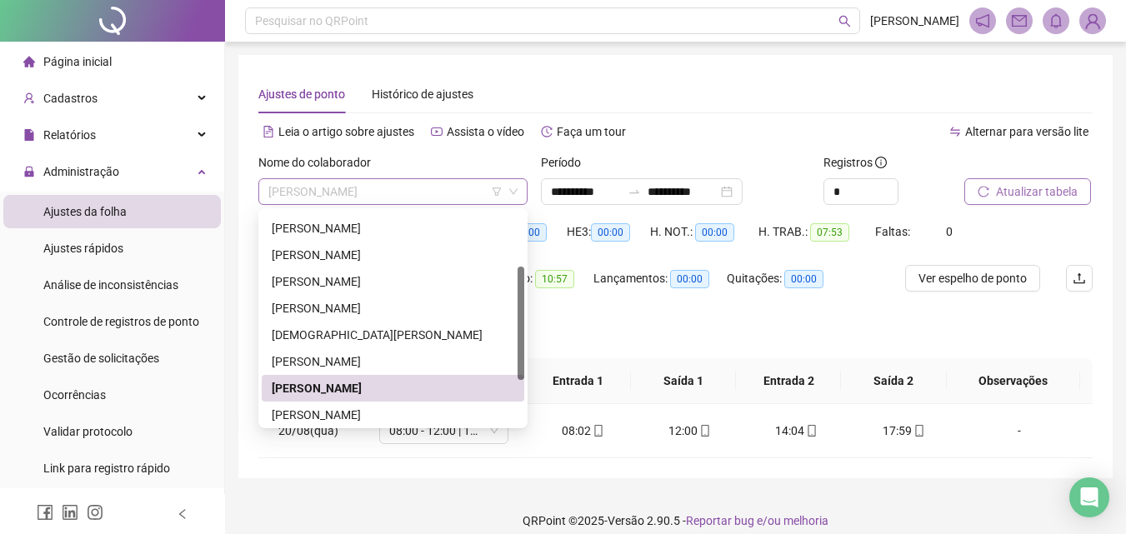
click at [401, 195] on span "[PERSON_NAME]" at bounding box center [392, 191] width 249 height 25
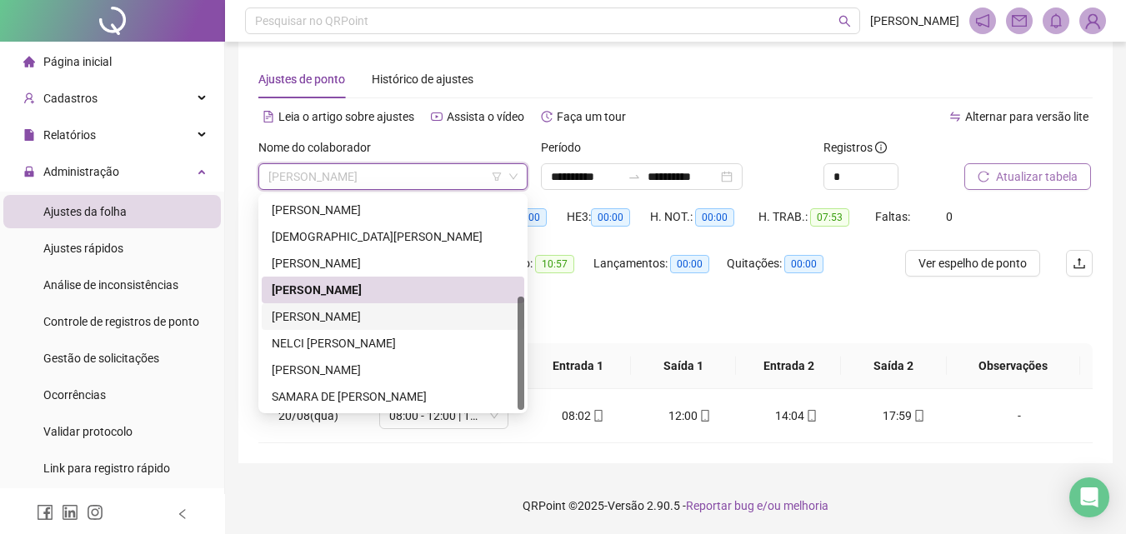
scroll to position [16, 0]
click at [411, 313] on div "[PERSON_NAME]" at bounding box center [393, 316] width 243 height 18
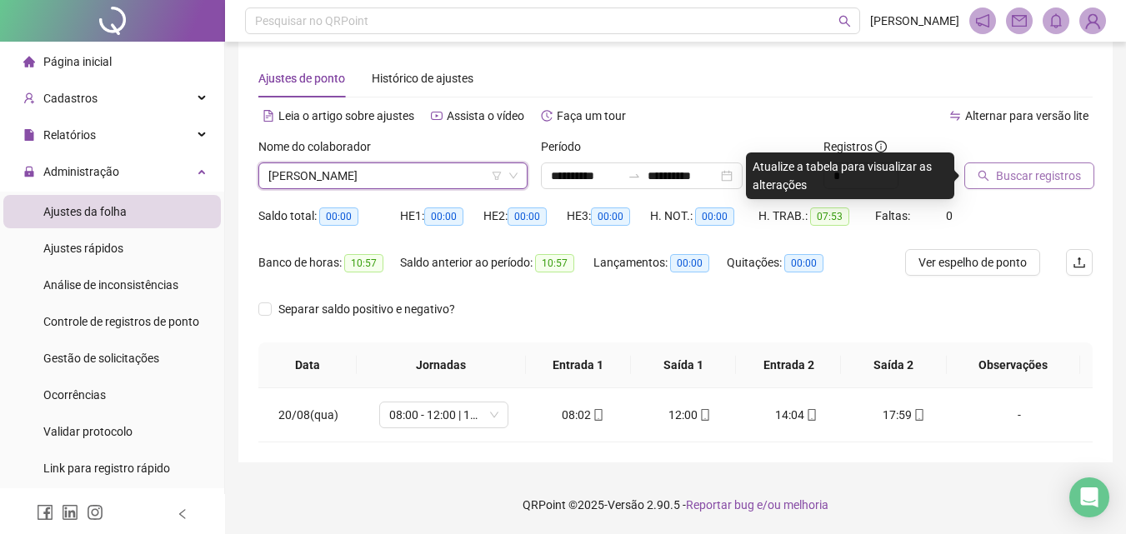
click at [1058, 188] on button "Buscar registros" at bounding box center [1029, 176] width 130 height 27
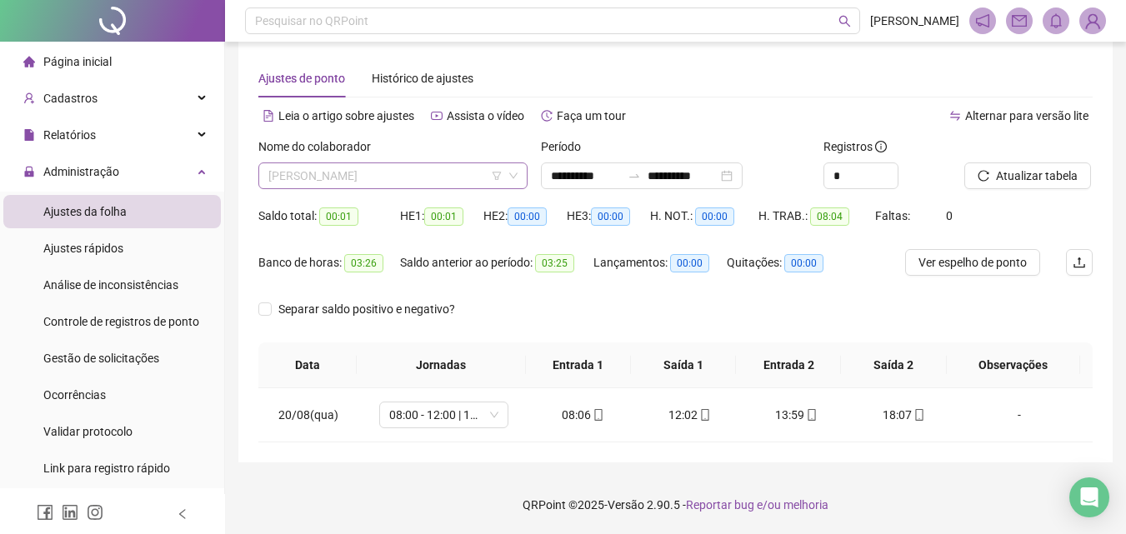
click at [338, 177] on span "[PERSON_NAME]" at bounding box center [392, 175] width 249 height 25
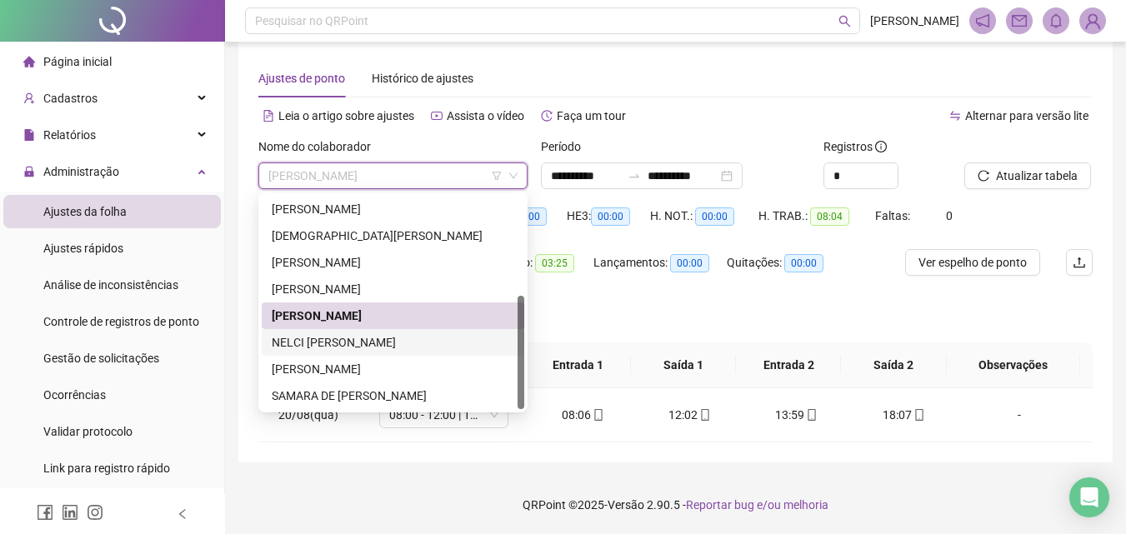
click at [372, 345] on div "NELCI [PERSON_NAME]" at bounding box center [393, 342] width 243 height 18
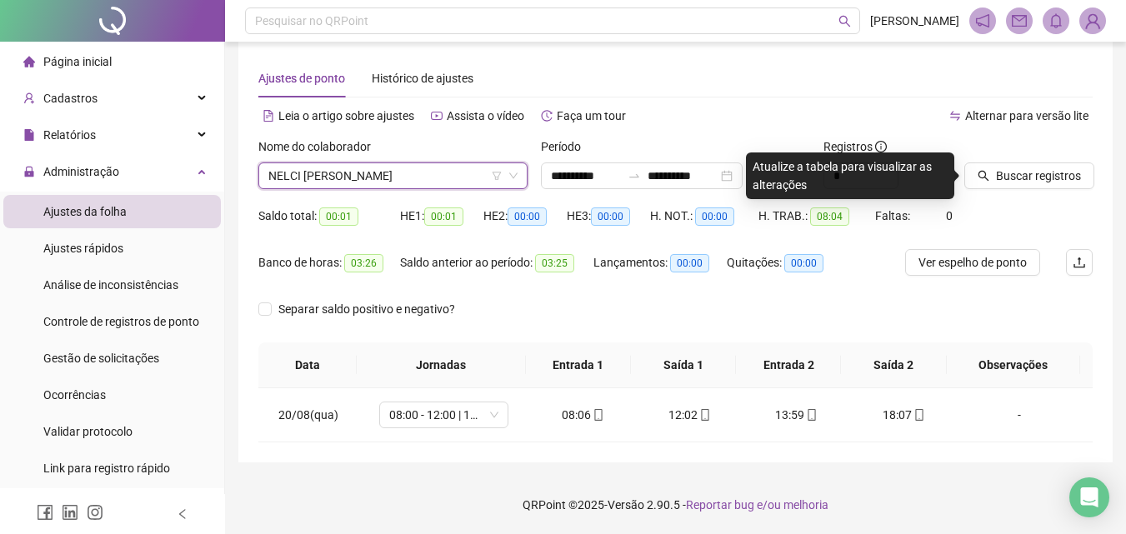
click at [989, 159] on div at bounding box center [1007, 150] width 87 height 25
click at [1003, 167] on button "Buscar registros" at bounding box center [1029, 176] width 130 height 27
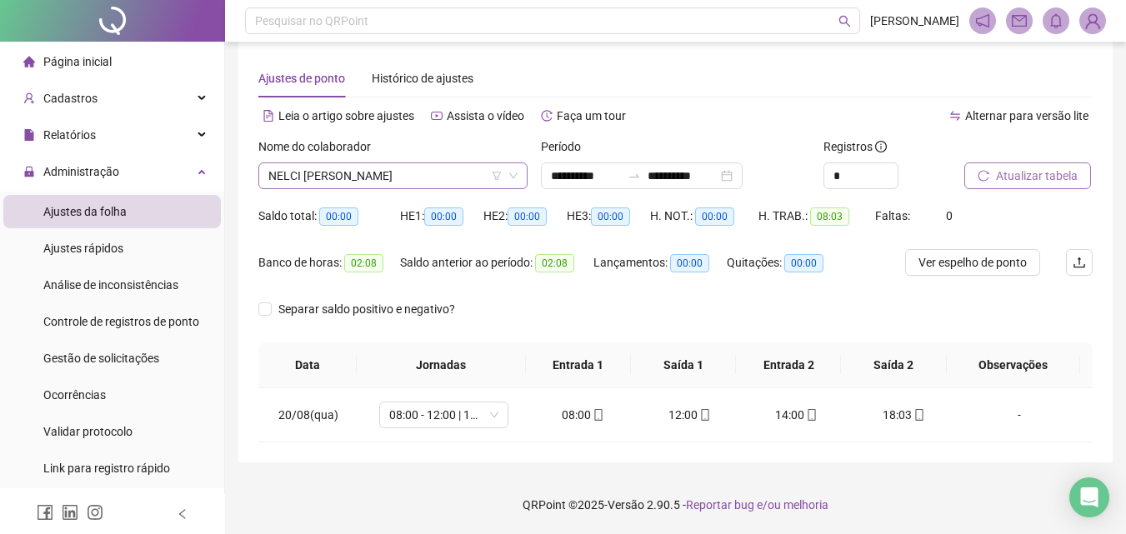
click at [293, 181] on span "NELCI [PERSON_NAME]" at bounding box center [392, 175] width 249 height 25
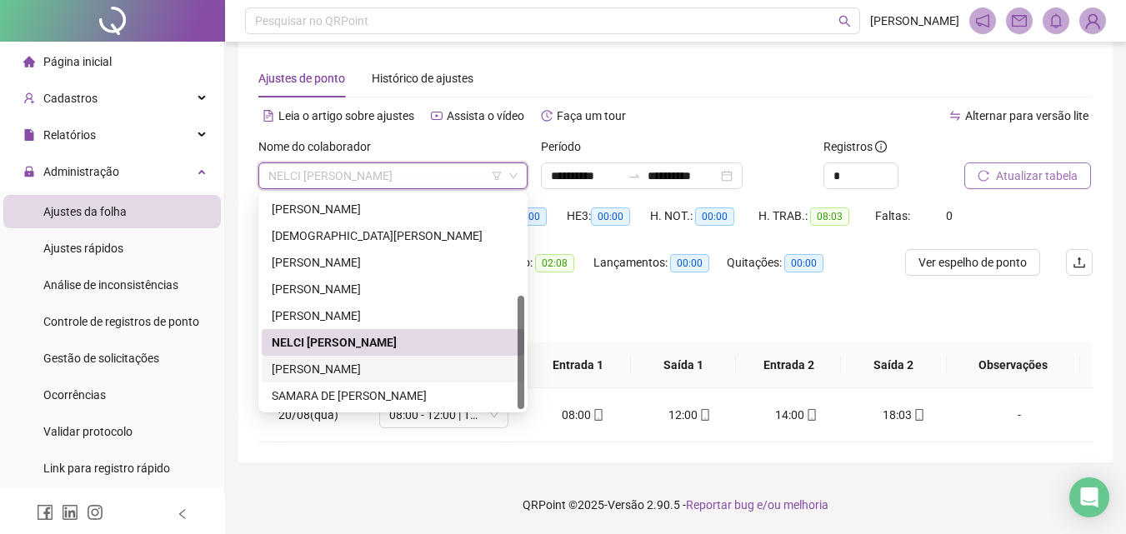
click at [297, 377] on div "[PERSON_NAME]" at bounding box center [393, 369] width 243 height 18
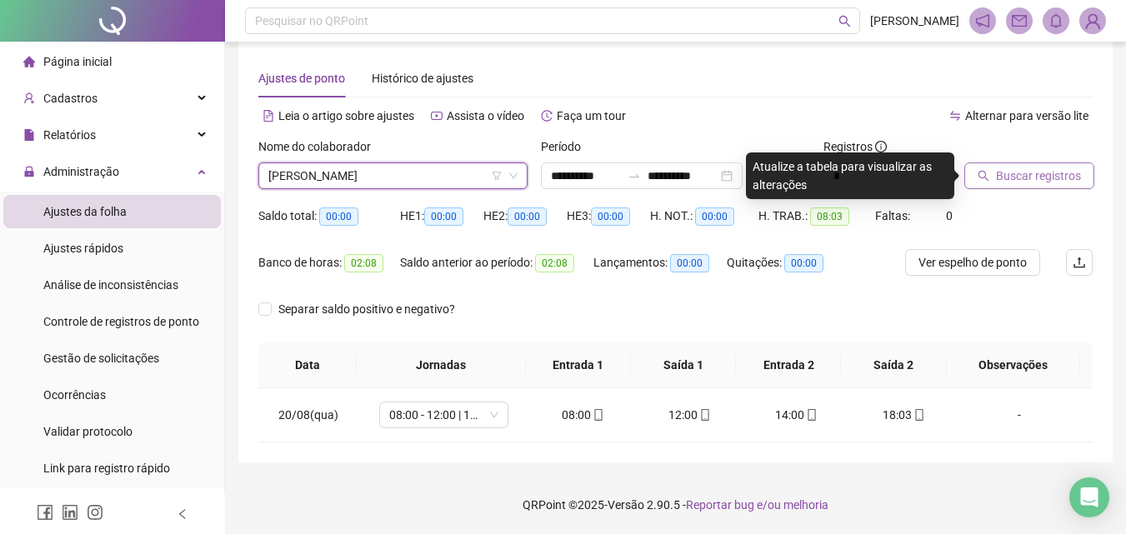
click at [996, 178] on button "Buscar registros" at bounding box center [1029, 176] width 130 height 27
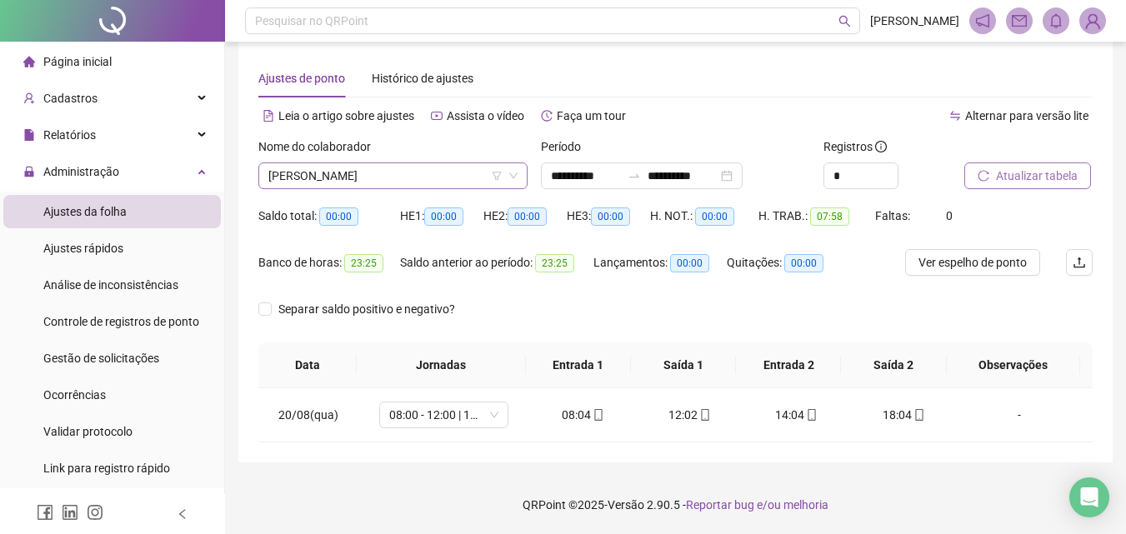
click at [334, 183] on span "[PERSON_NAME]" at bounding box center [392, 175] width 249 height 25
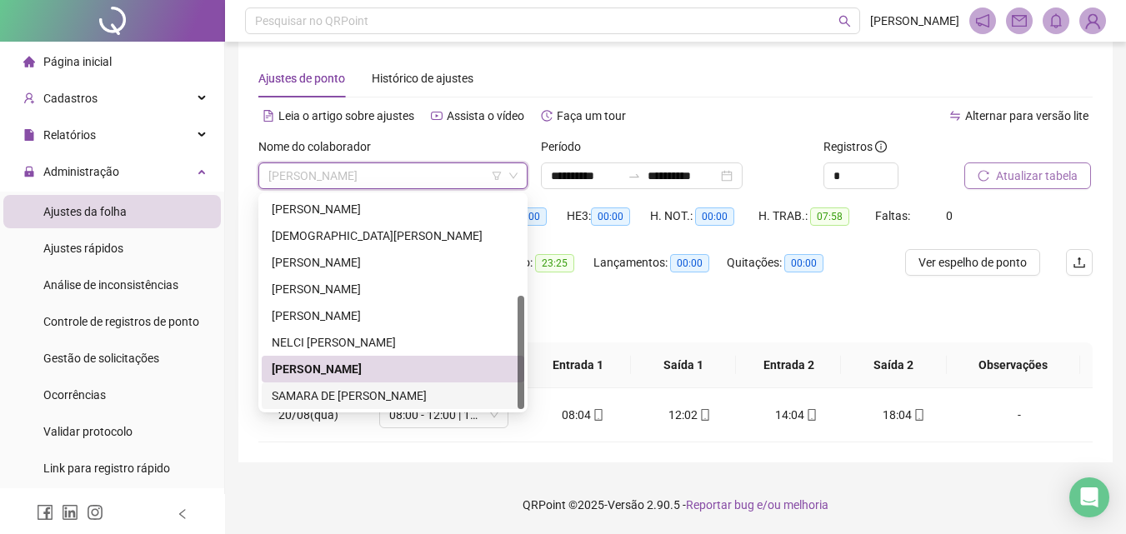
click at [363, 399] on div "SAMARA DE [PERSON_NAME]" at bounding box center [393, 396] width 243 height 18
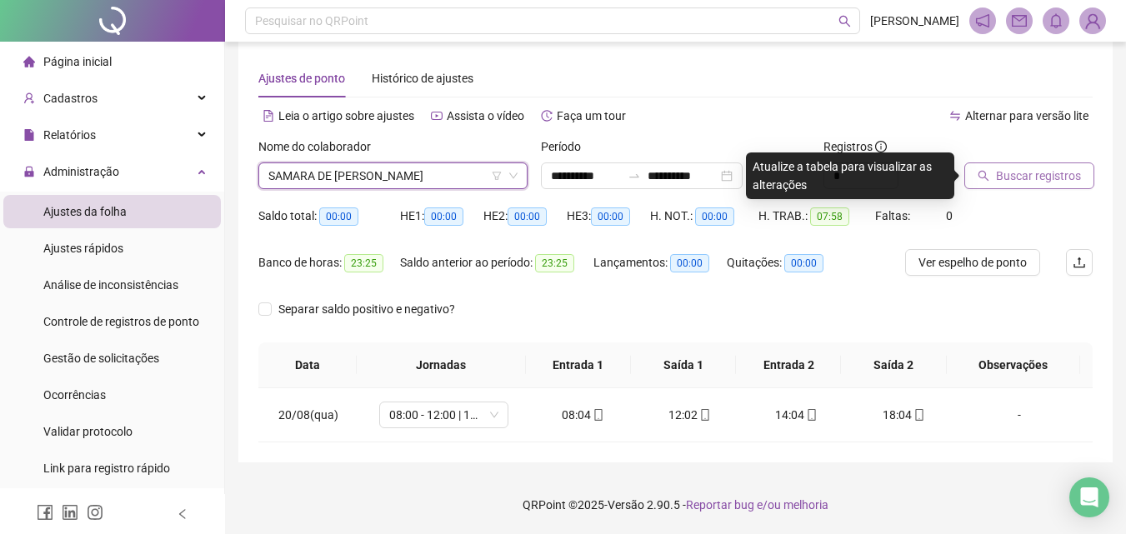
click at [1031, 158] on div at bounding box center [1007, 150] width 87 height 25
click at [1030, 162] on div at bounding box center [1007, 150] width 87 height 25
click at [1027, 173] on span "Buscar registros" at bounding box center [1038, 176] width 85 height 18
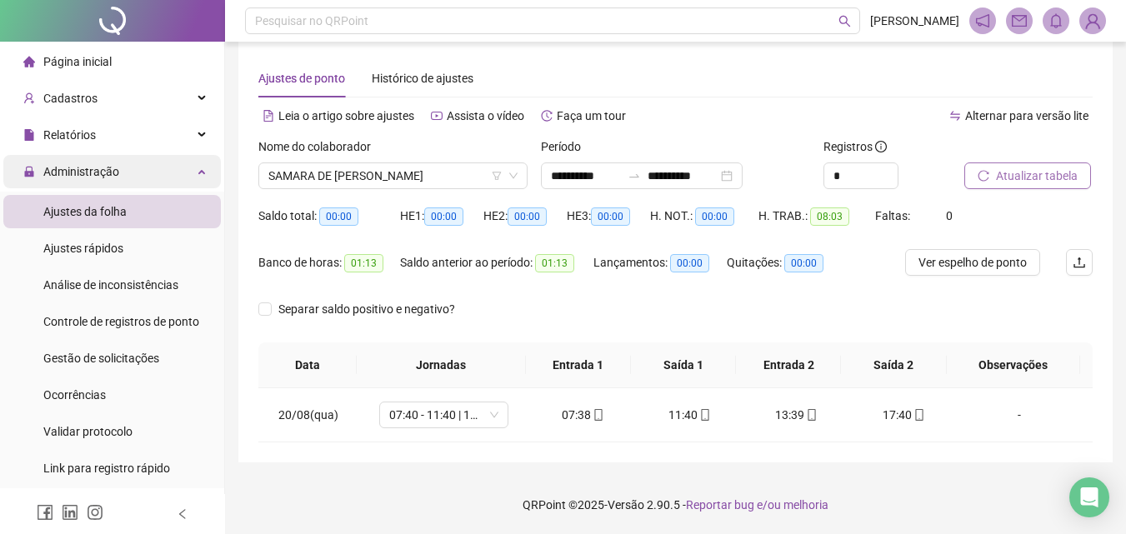
click at [63, 179] on span "Administração" at bounding box center [71, 171] width 96 height 33
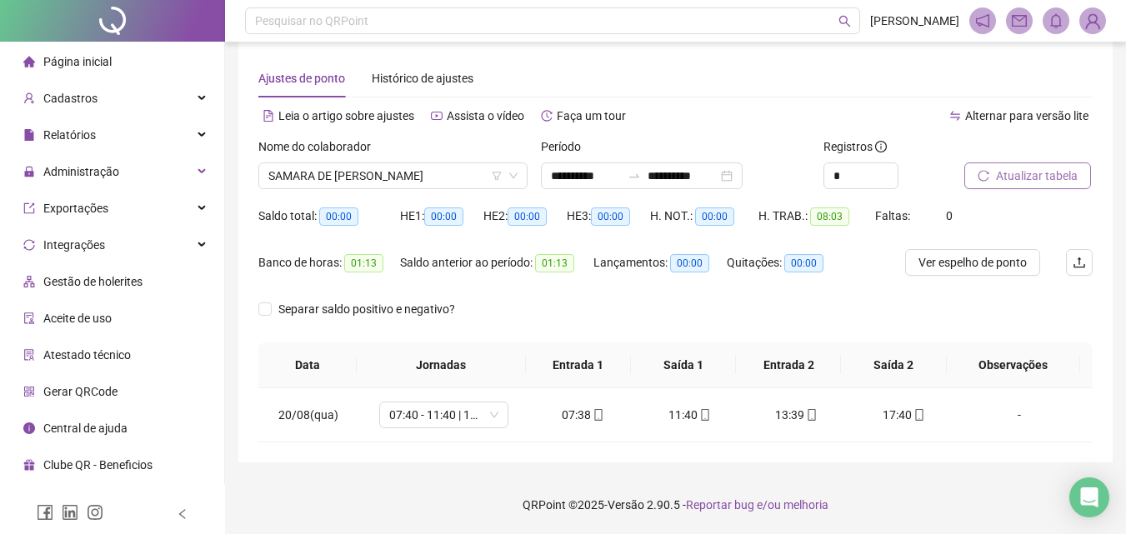
click at [78, 56] on span "Página inicial" at bounding box center [77, 61] width 68 height 13
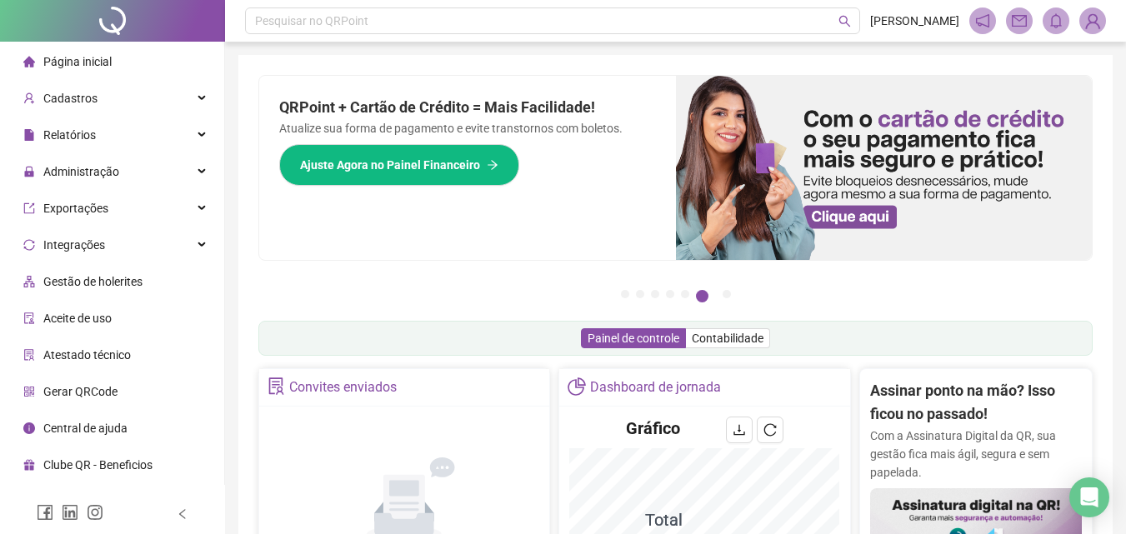
scroll to position [333, 0]
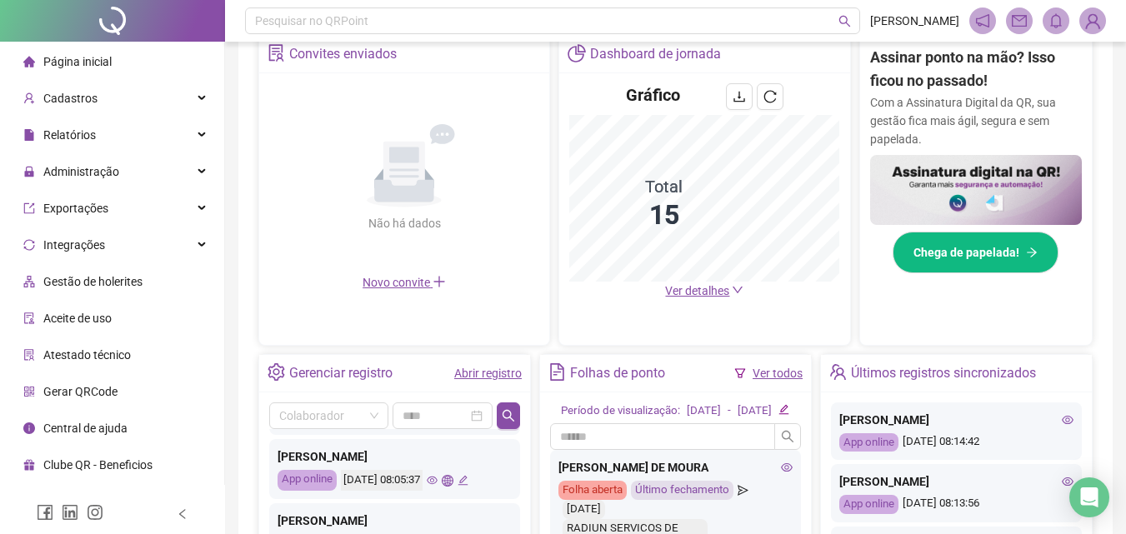
click at [493, 378] on link "Abrir registro" at bounding box center [488, 373] width 68 height 13
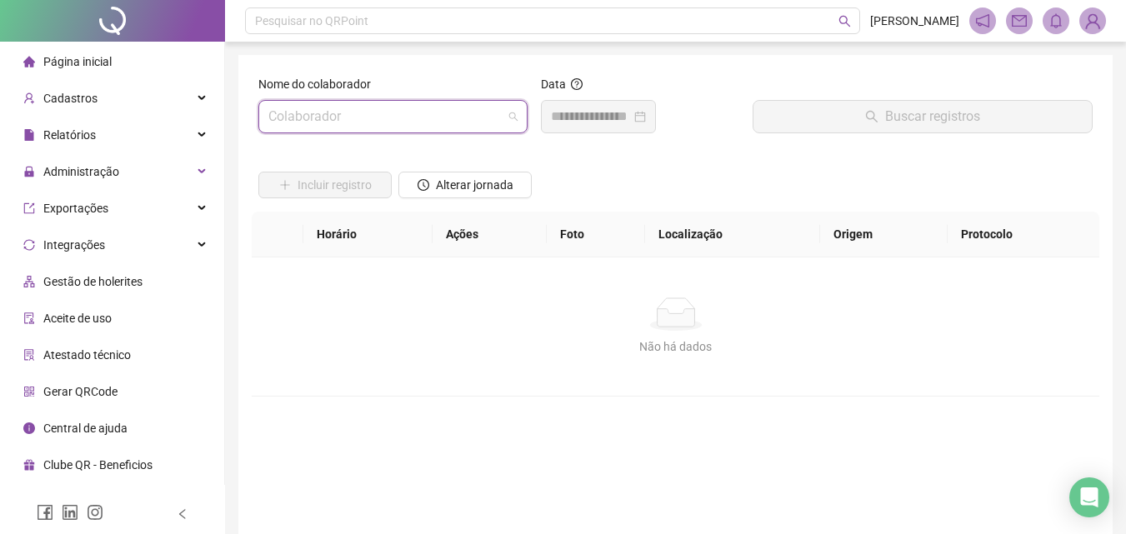
click at [319, 113] on input "search" at bounding box center [385, 117] width 234 height 32
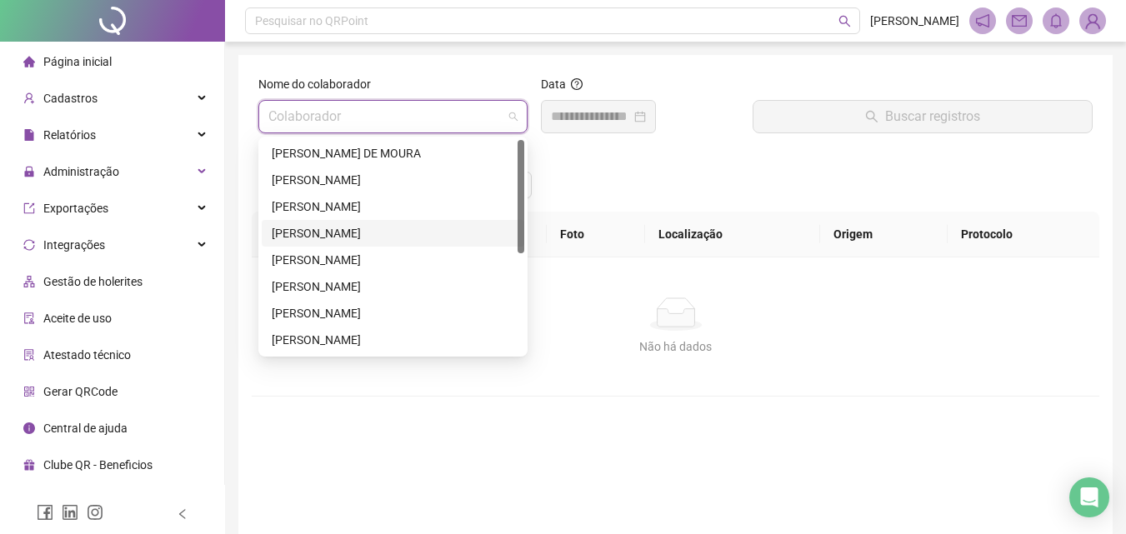
click at [308, 235] on div "[PERSON_NAME]" at bounding box center [393, 233] width 243 height 18
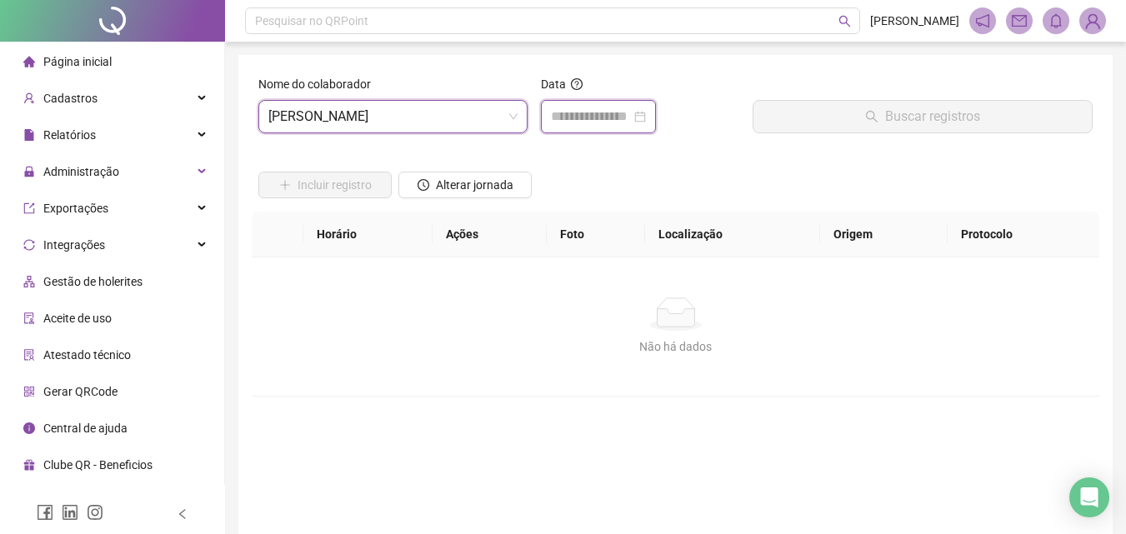
click at [625, 115] on input at bounding box center [591, 117] width 80 height 20
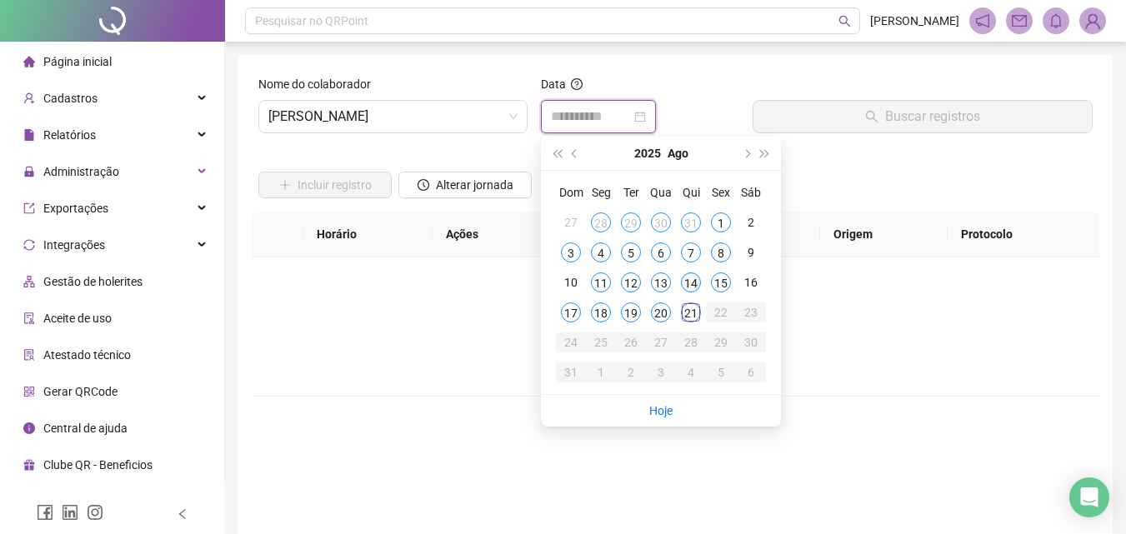
type input "**********"
click at [689, 283] on div "14" at bounding box center [691, 283] width 20 height 20
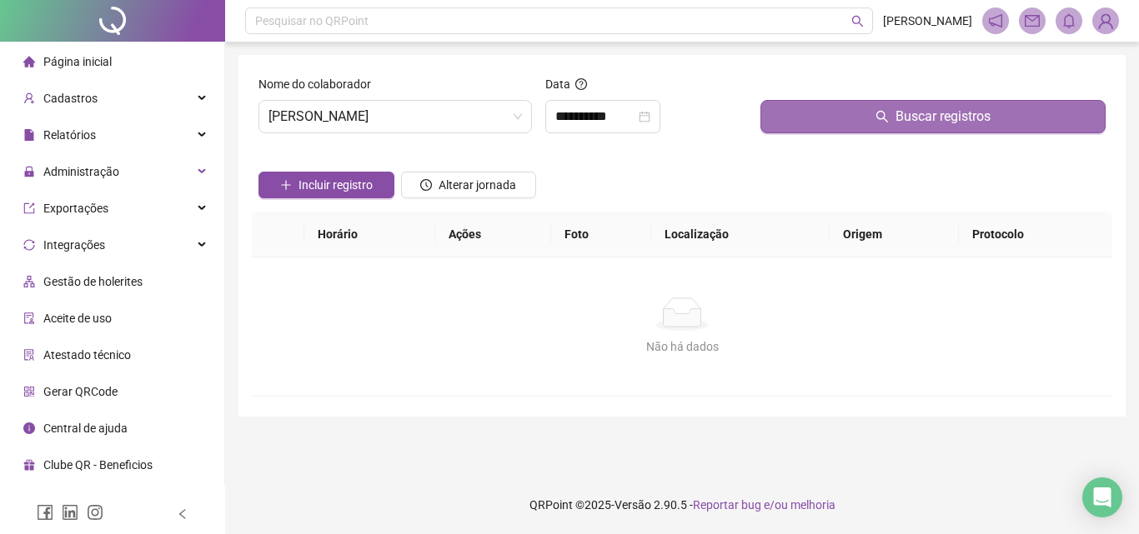
click at [858, 103] on button "Buscar registros" at bounding box center [932, 116] width 345 height 33
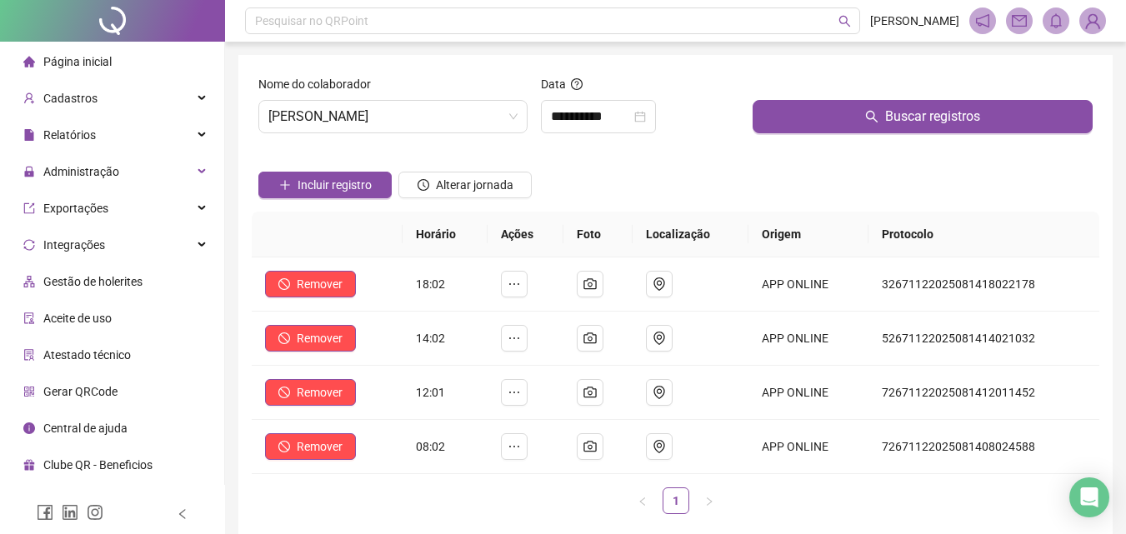
click at [98, 53] on div "Página inicial" at bounding box center [67, 61] width 88 height 33
